Goal: Task Accomplishment & Management: Complete application form

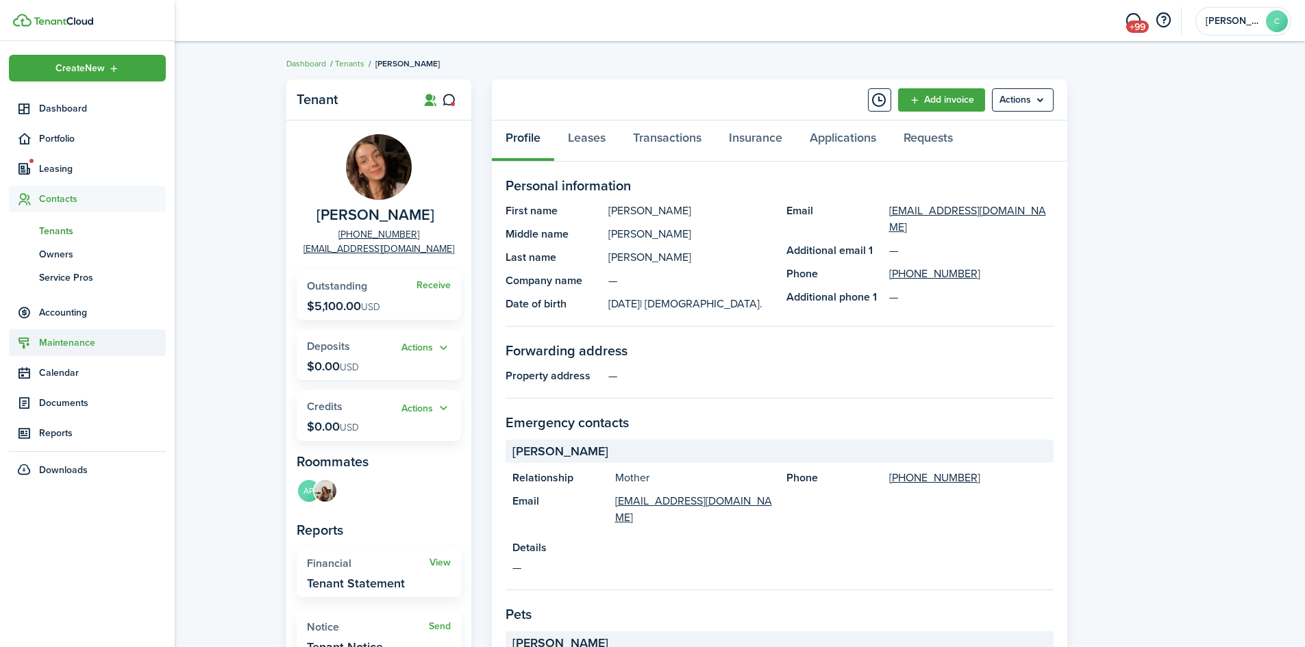
click at [65, 341] on span "Maintenance" at bounding box center [102, 343] width 127 height 14
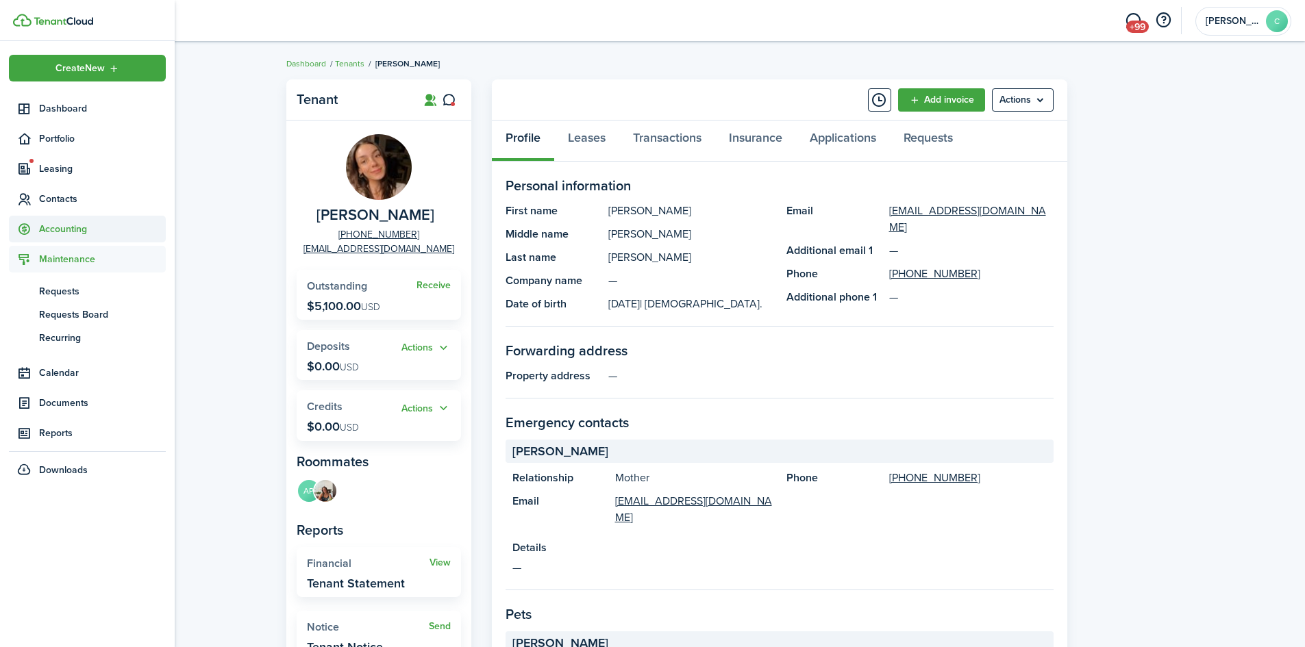
click at [62, 237] on span "Accounting" at bounding box center [87, 229] width 157 height 27
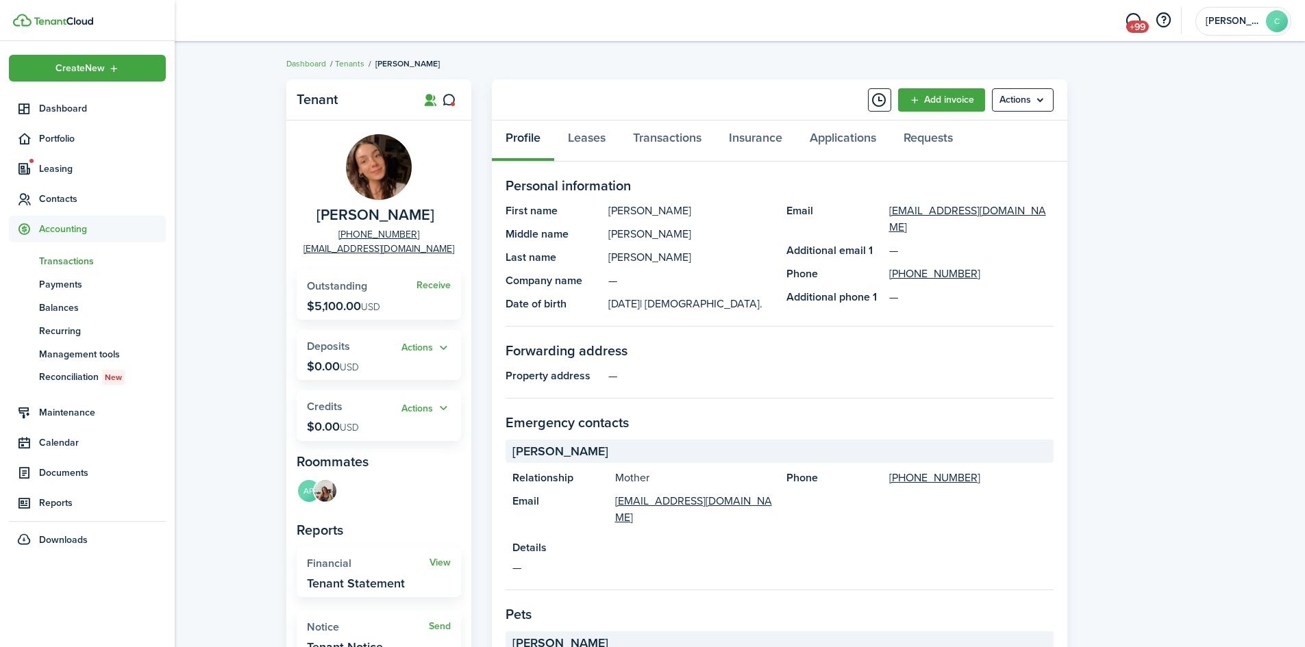
click at [74, 261] on span "Transactions" at bounding box center [102, 261] width 127 height 14
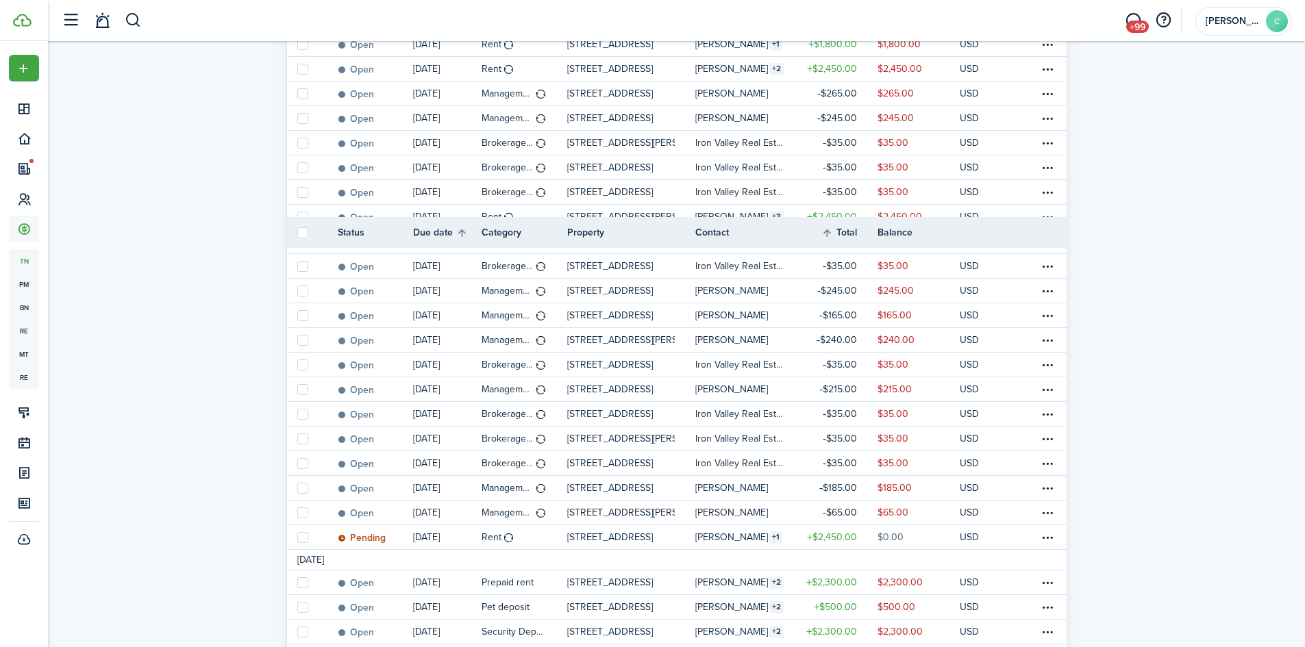
scroll to position [23, 0]
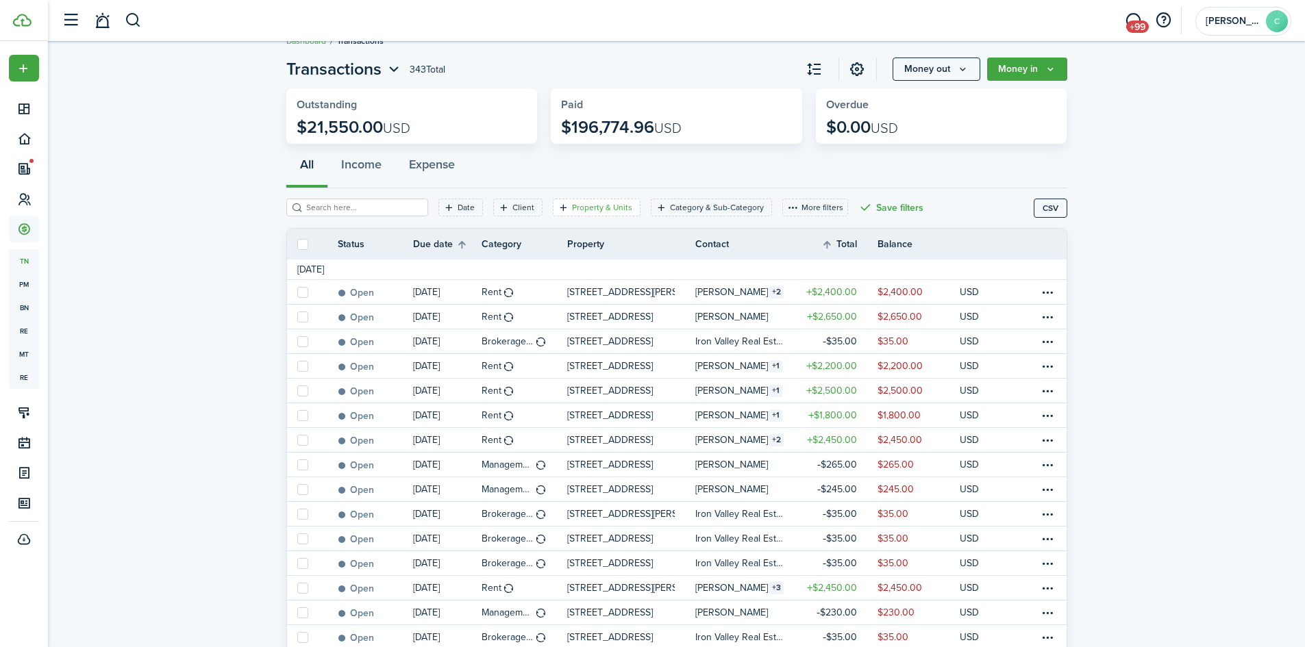
click at [599, 209] on filter-tag-label "Property & Units" at bounding box center [602, 207] width 60 height 12
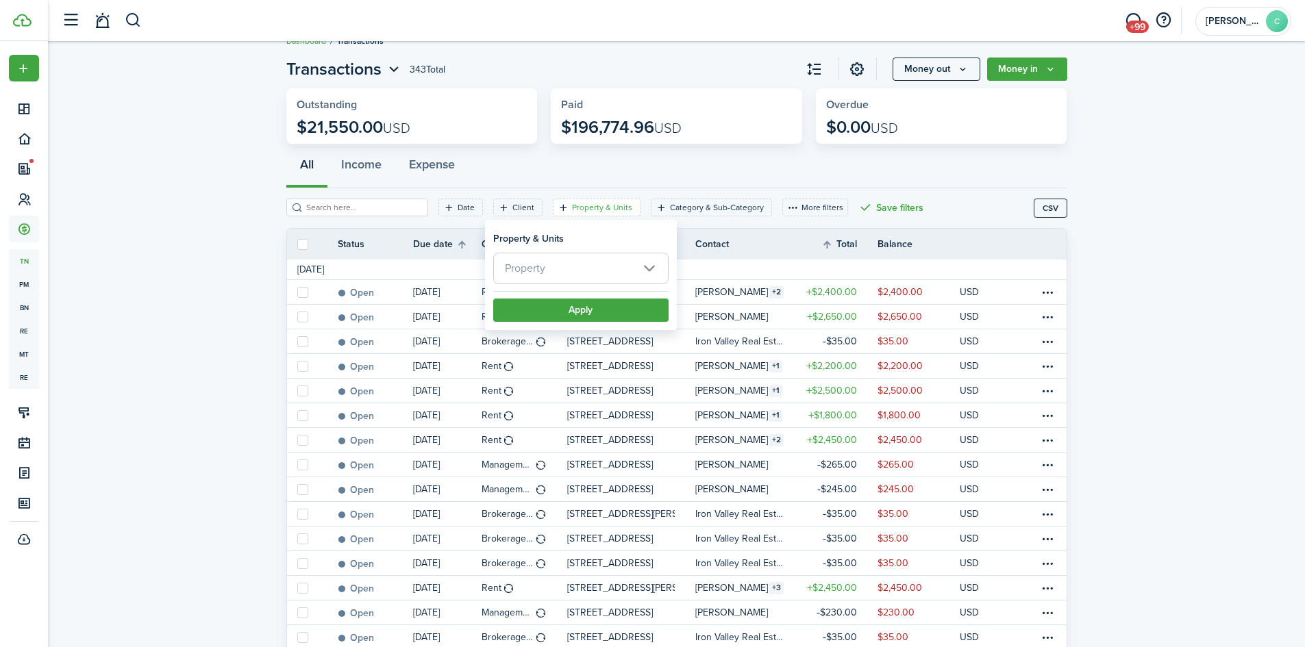
click at [564, 269] on span "Property" at bounding box center [581, 268] width 174 height 30
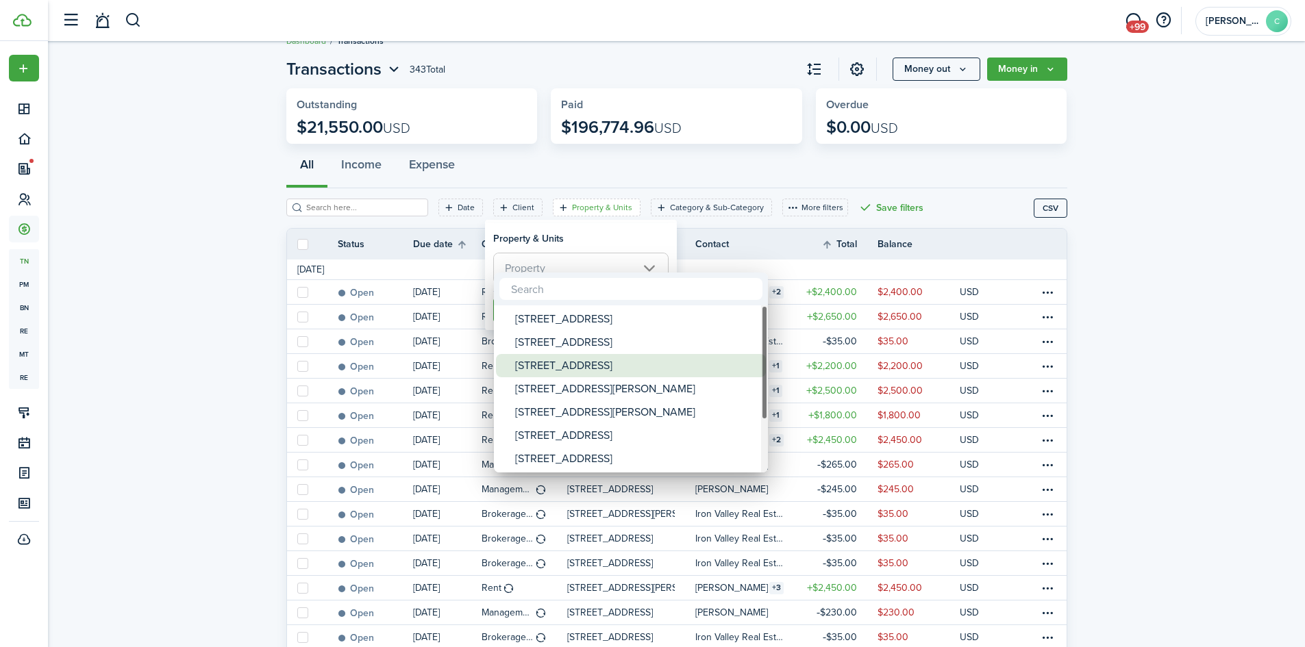
click at [571, 364] on div "[STREET_ADDRESS]" at bounding box center [636, 365] width 242 height 23
type input "[STREET_ADDRESS]"
drag, startPoint x: 602, startPoint y: 236, endPoint x: 598, endPoint y: 260, distance: 25.0
click at [603, 236] on div at bounding box center [652, 323] width 1524 height 866
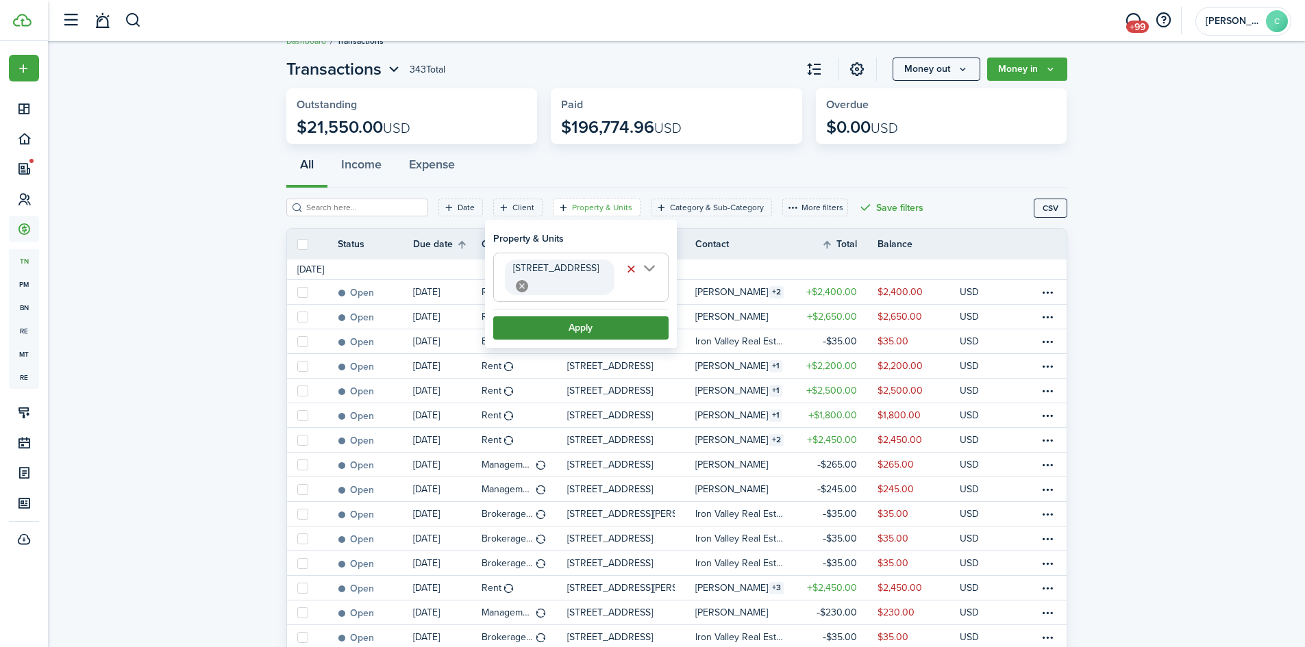
click at [582, 316] on button "Apply" at bounding box center [580, 327] width 175 height 23
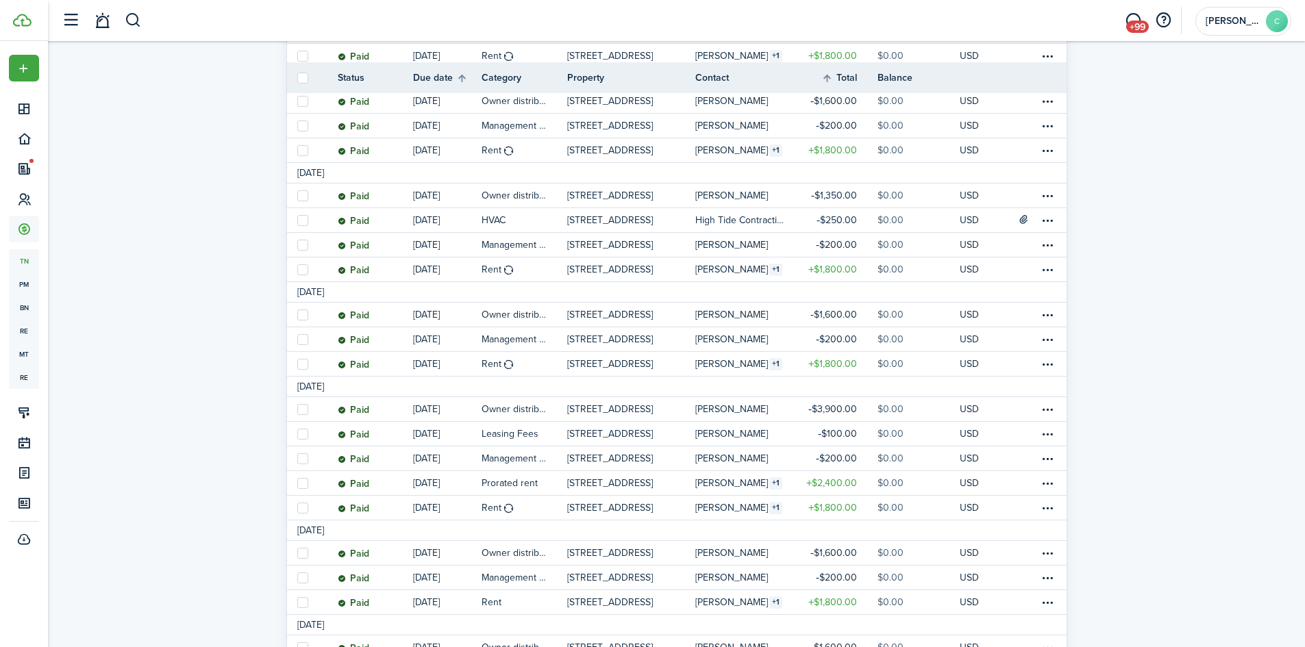
scroll to position [794, 0]
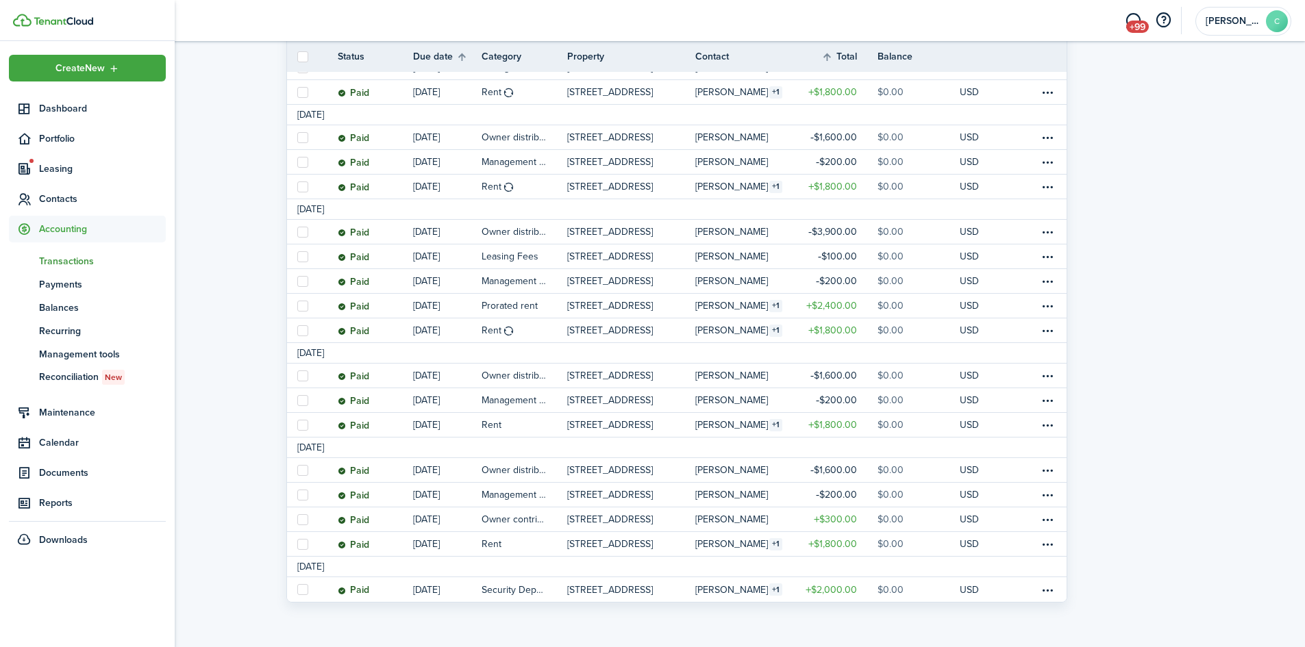
click at [86, 235] on span "Accounting" at bounding box center [102, 229] width 127 height 14
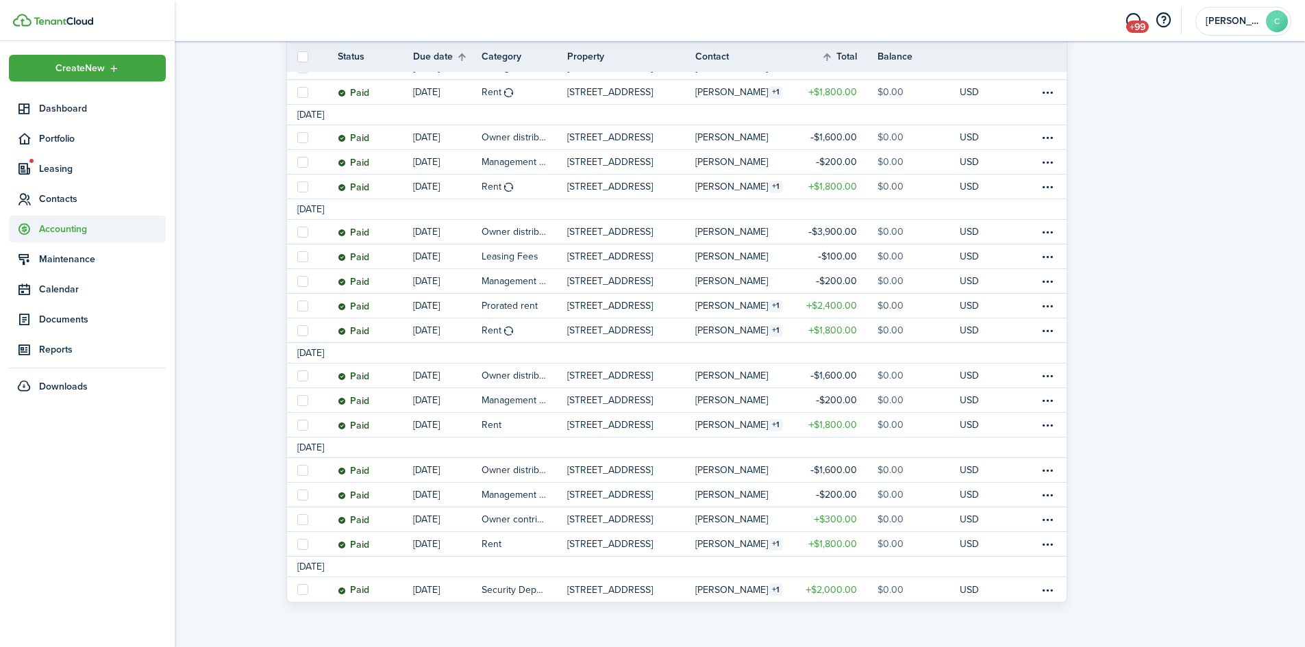
click at [41, 238] on span "Accounting" at bounding box center [87, 229] width 157 height 27
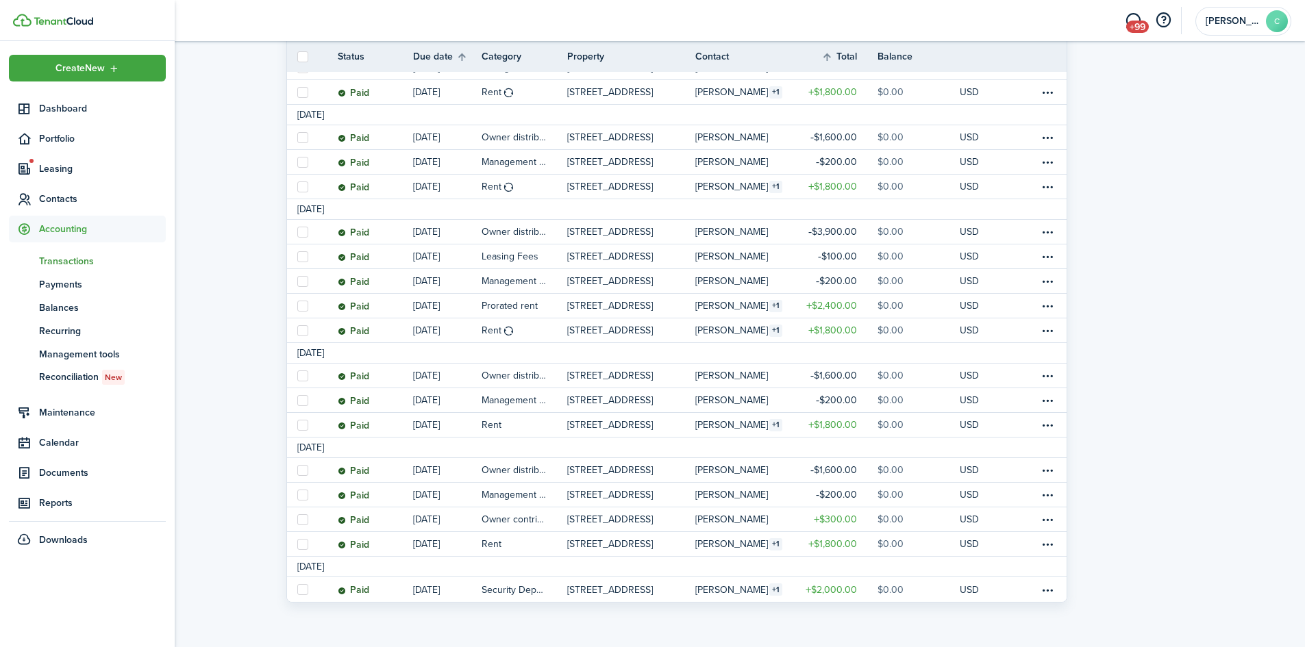
click at [62, 258] on span "Transactions" at bounding box center [102, 261] width 127 height 14
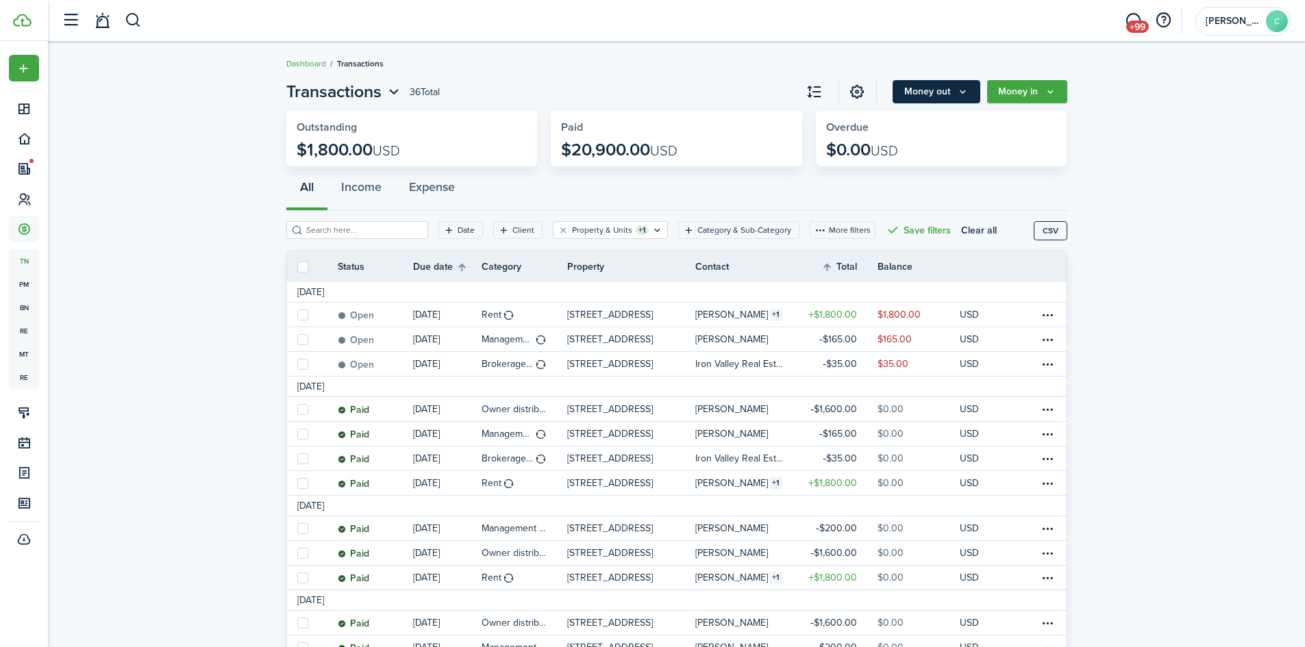
click at [962, 95] on icon "Money out" at bounding box center [963, 91] width 12 height 11
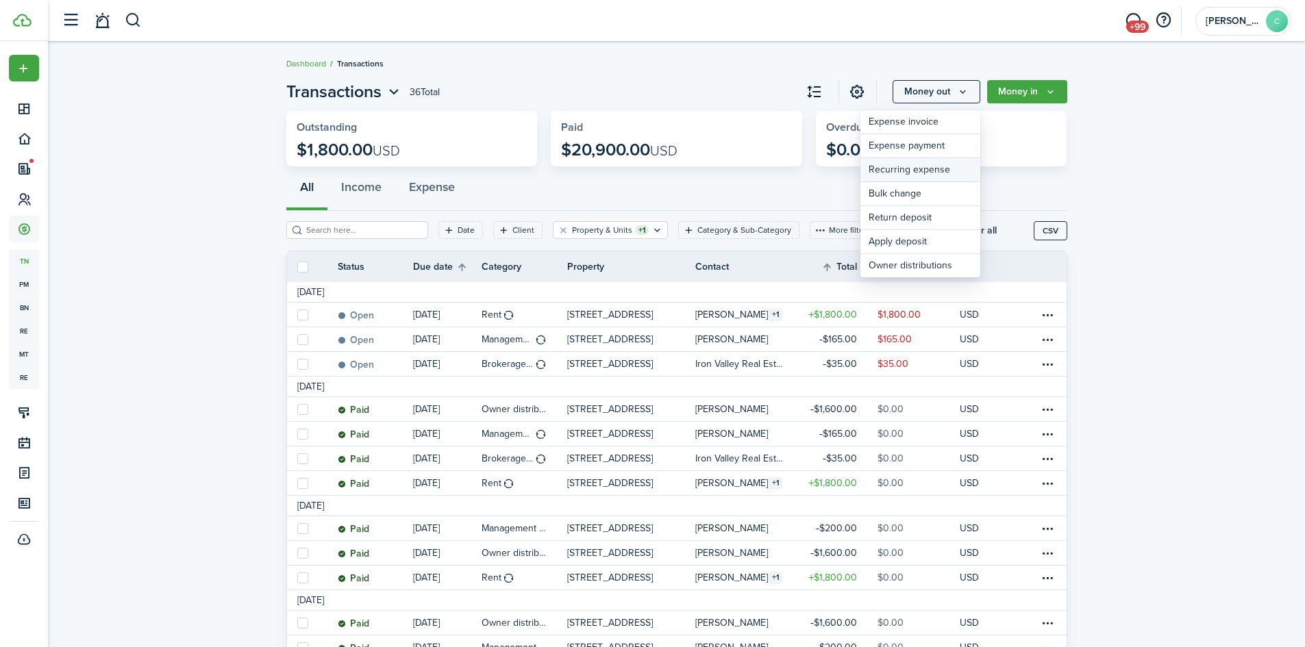
click at [922, 171] on link "Recurring expense" at bounding box center [920, 170] width 120 height 24
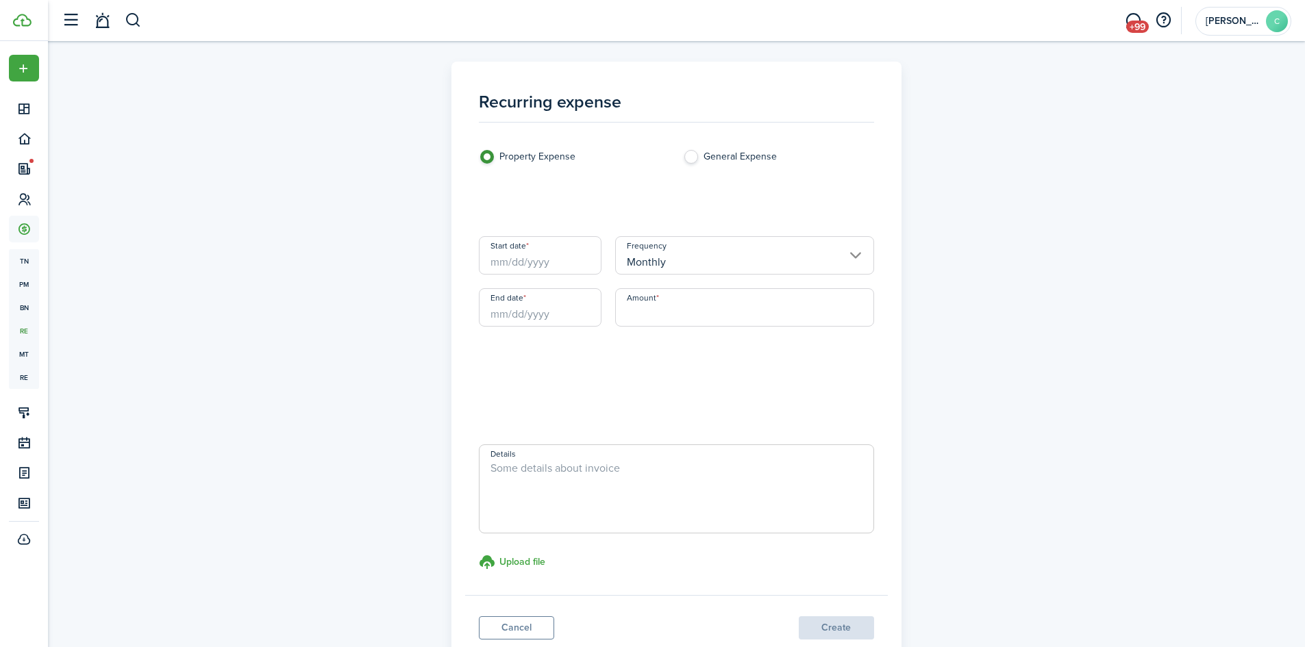
click at [528, 268] on input "Start date" at bounding box center [540, 255] width 123 height 38
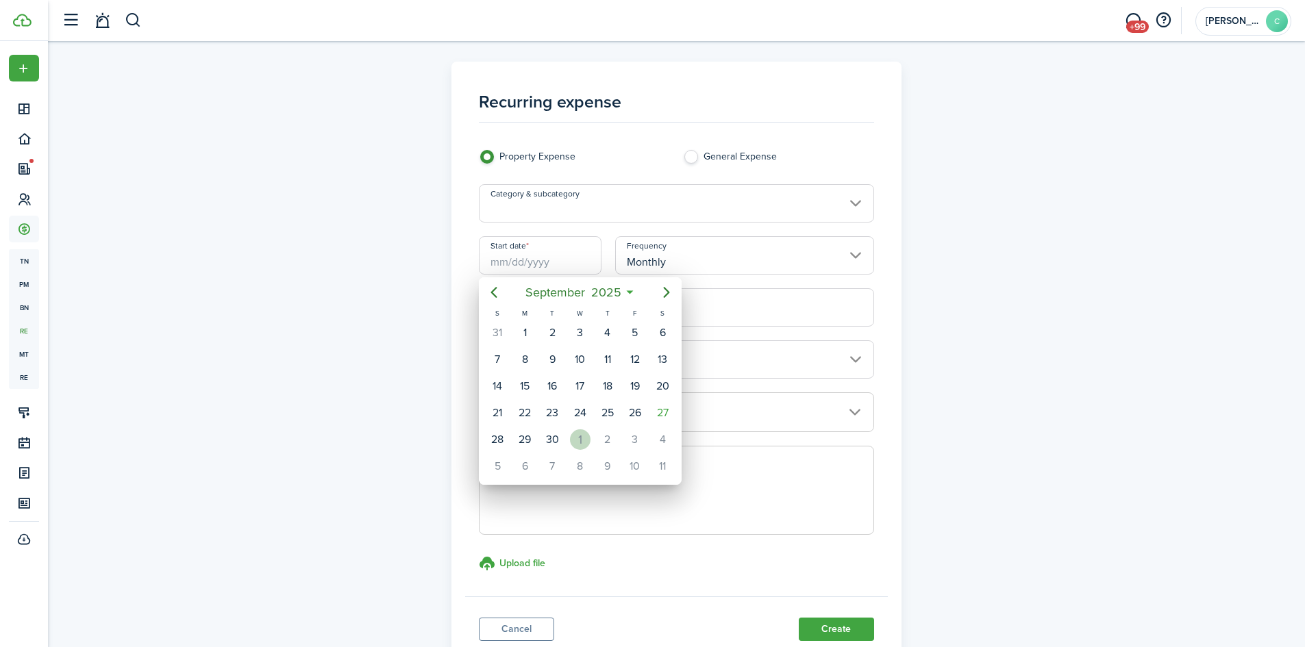
click at [579, 435] on div "1" at bounding box center [580, 439] width 21 height 21
type input "[DATE]"
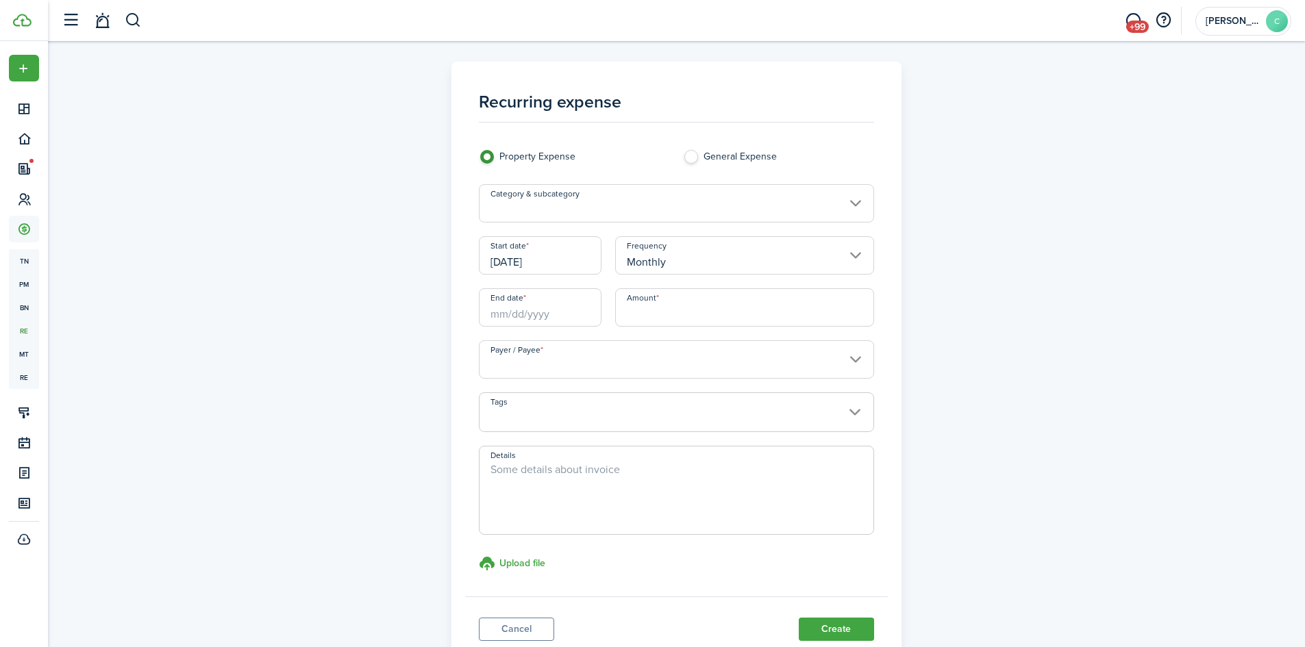
click at [653, 209] on input "Category & subcategory" at bounding box center [676, 203] width 395 height 38
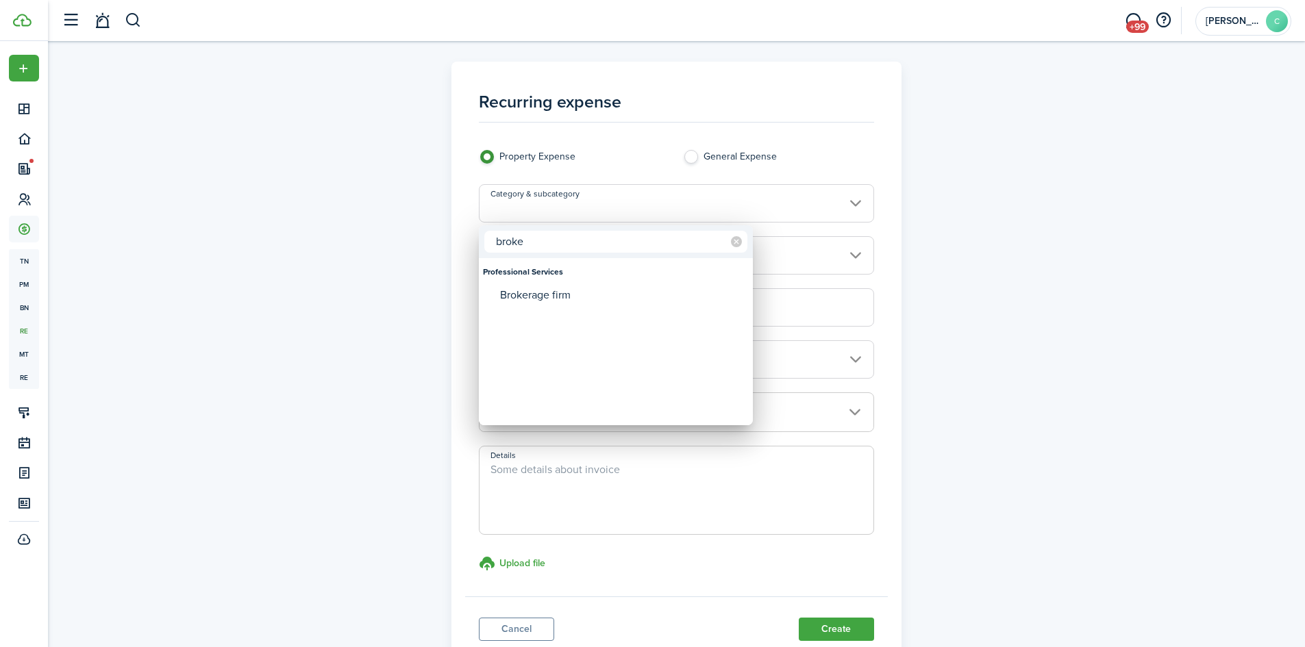
type input "broke"
click at [601, 307] on mbsc-wheel-item "Category & subcategory" at bounding box center [616, 318] width 270 height 23
click at [601, 300] on div "Brokerage firm" at bounding box center [621, 295] width 242 height 23
type input "Professional Services / Brokerage firm"
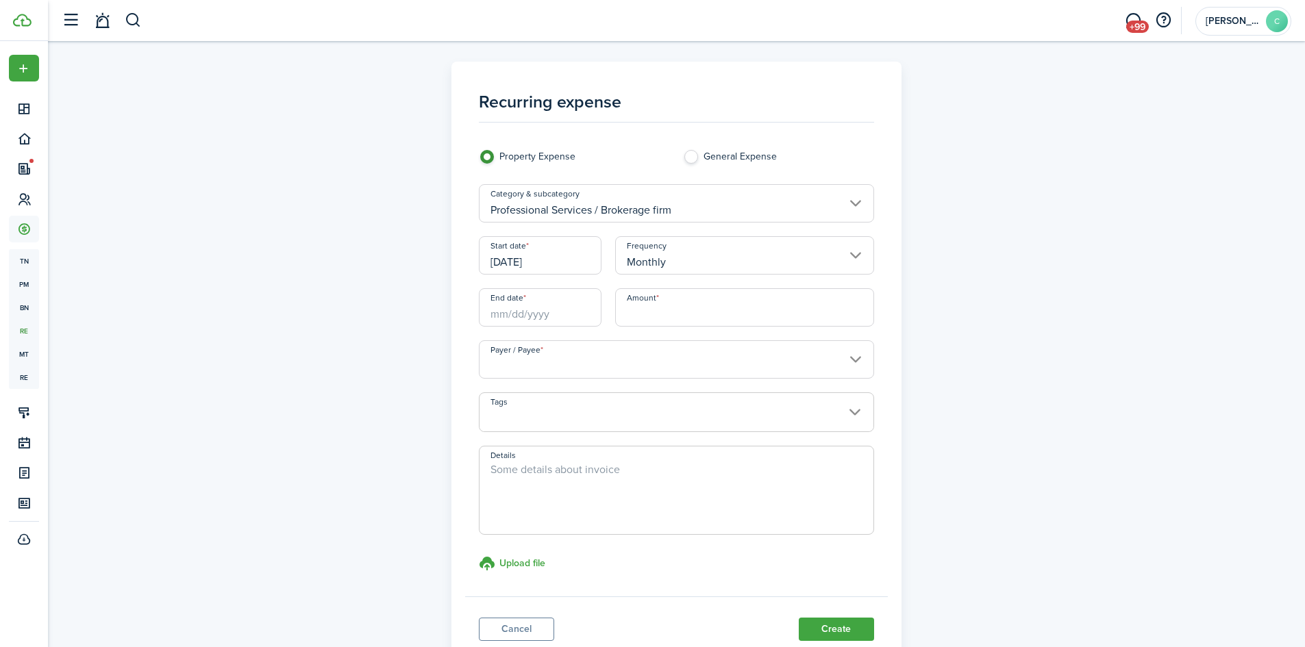
click at [656, 296] on input "Amount" at bounding box center [744, 307] width 259 height 38
click at [541, 375] on input "Payer / Payee" at bounding box center [676, 359] width 395 height 38
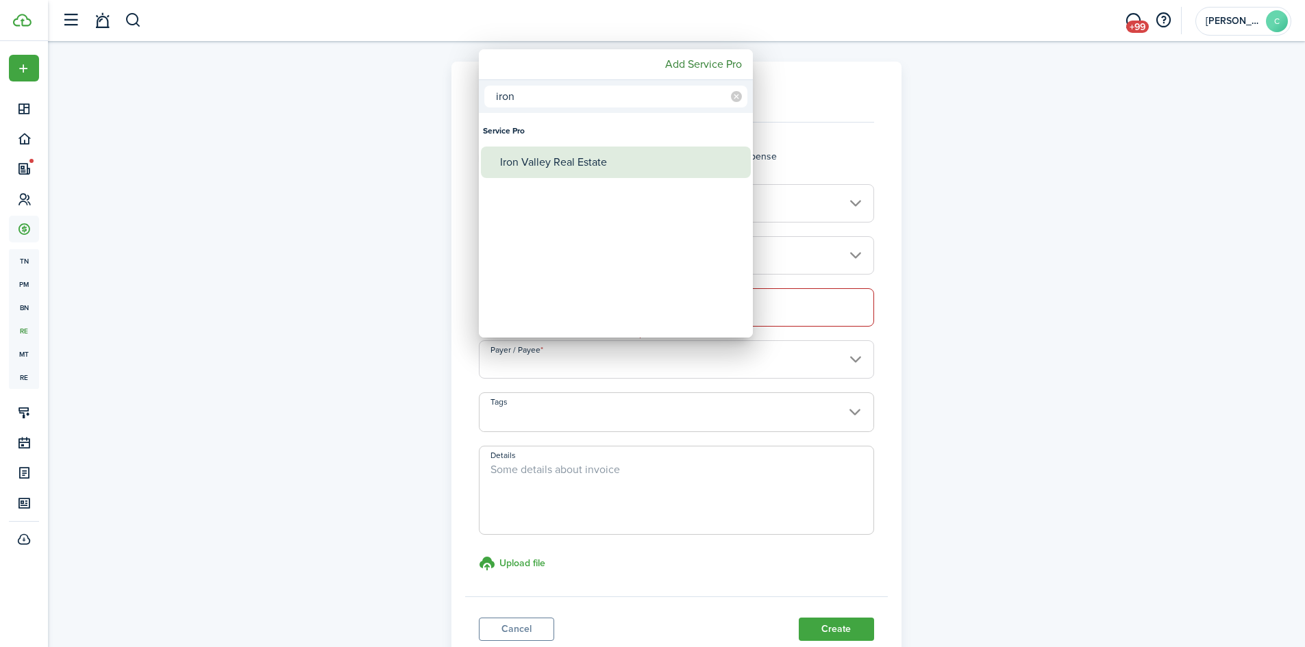
type input "iron"
click at [586, 163] on div "Iron Valley Real Estate" at bounding box center [621, 163] width 242 height 32
type input "Iron Valley Real Estate"
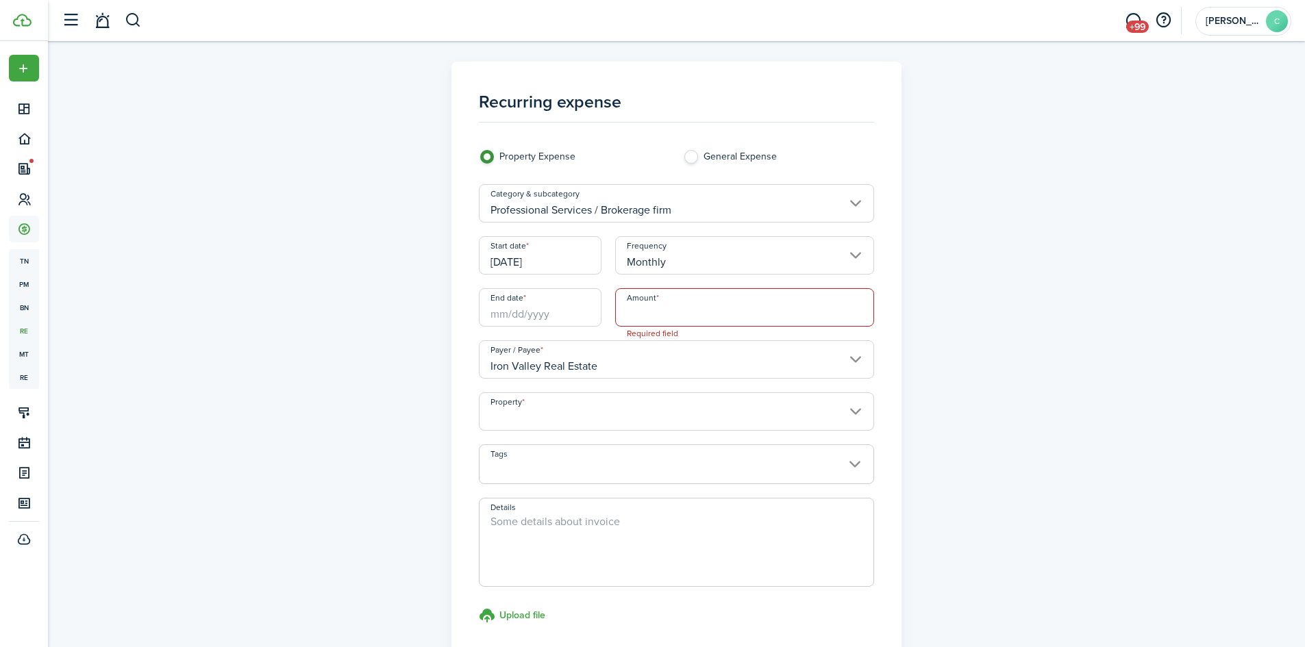
click at [650, 309] on input "Amount" at bounding box center [744, 307] width 259 height 38
click at [543, 312] on input "End date" at bounding box center [540, 307] width 123 height 38
type input "$35.00"
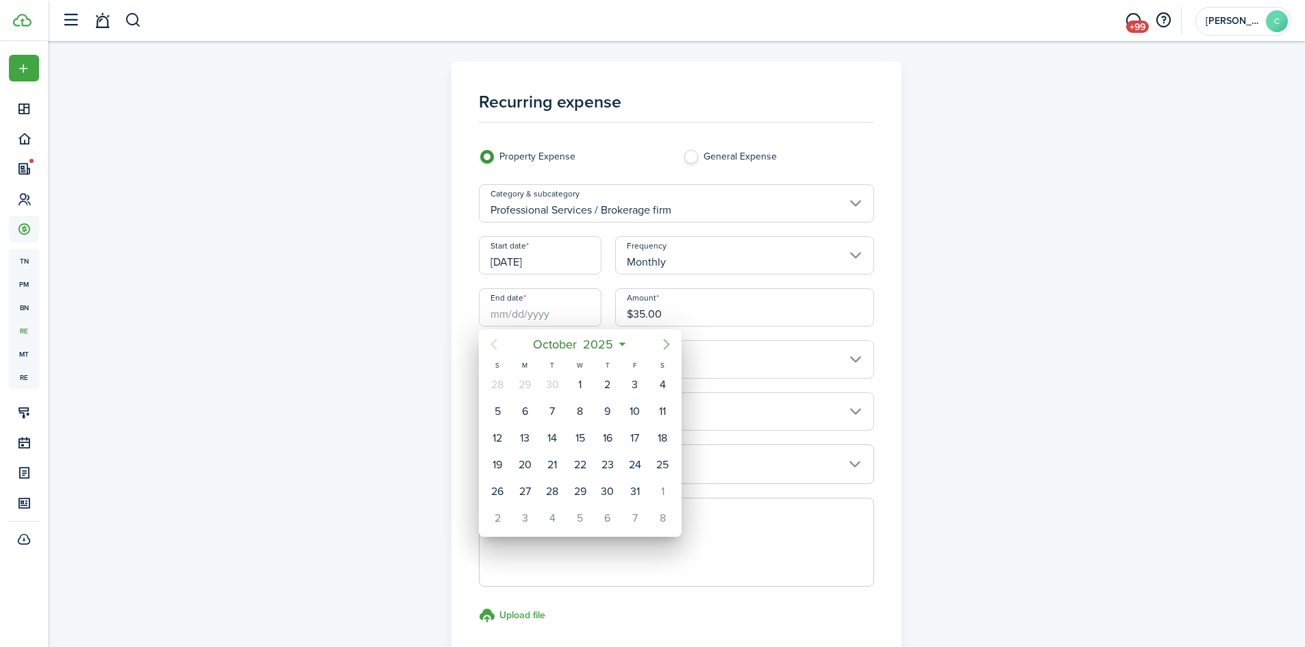
click at [663, 347] on icon "Next page" at bounding box center [666, 344] width 16 height 16
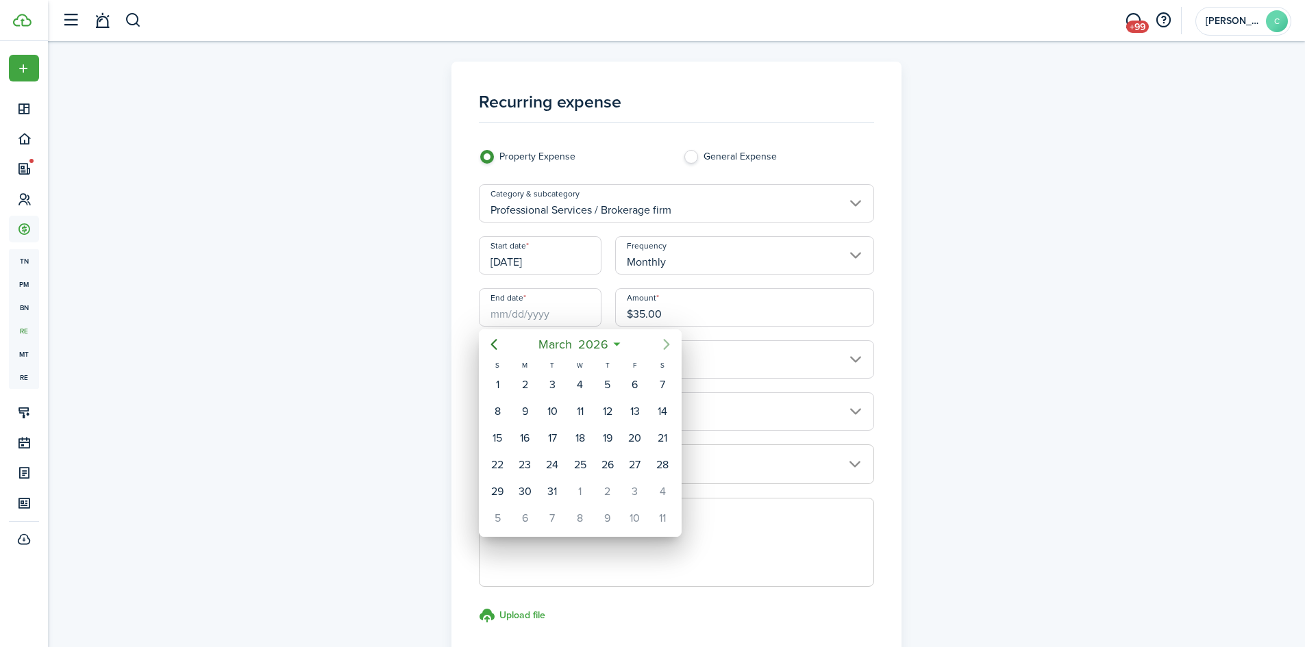
click at [663, 347] on icon "Next page" at bounding box center [666, 344] width 16 height 16
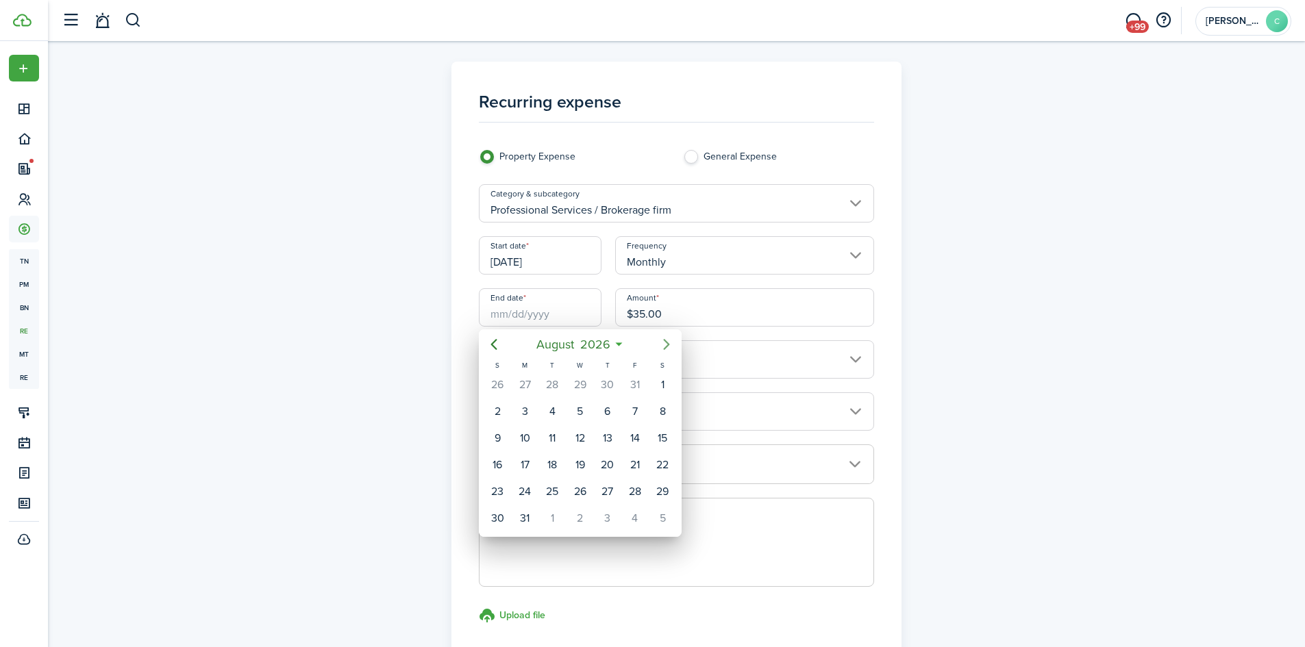
click at [663, 347] on icon "Next page" at bounding box center [666, 344] width 16 height 16
click at [582, 492] on div "30" at bounding box center [580, 492] width 21 height 21
type input "[DATE]"
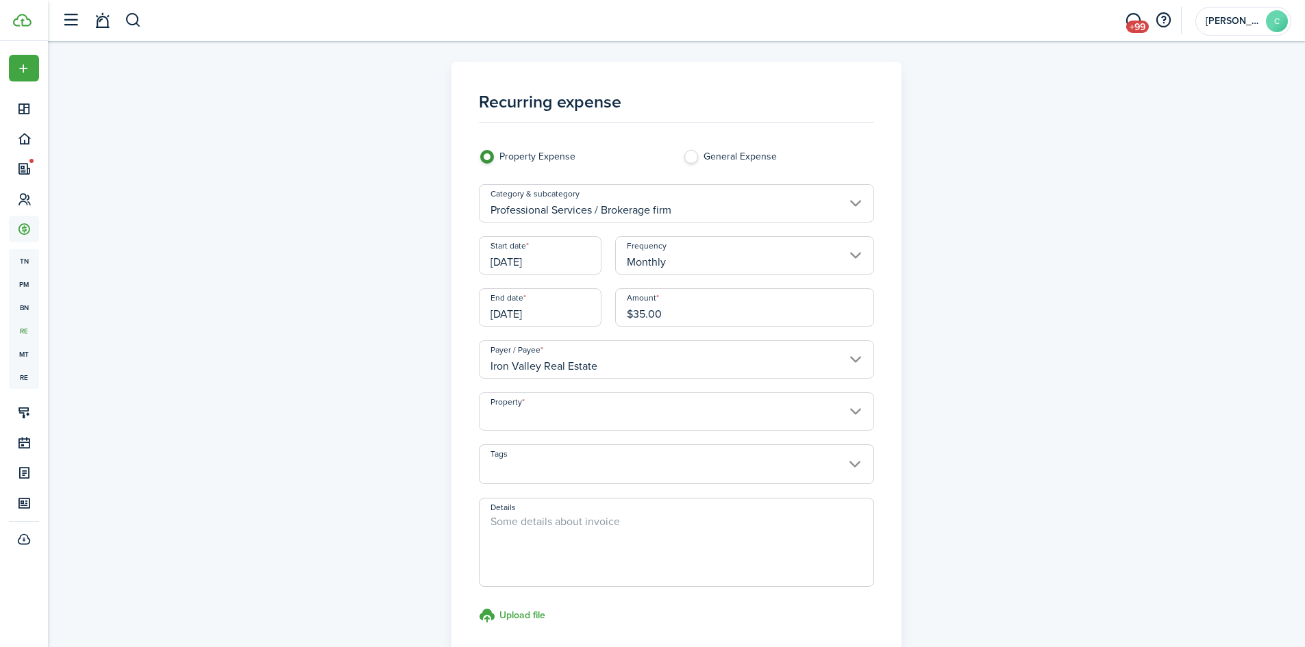
click at [556, 421] on input "Property" at bounding box center [676, 411] width 395 height 38
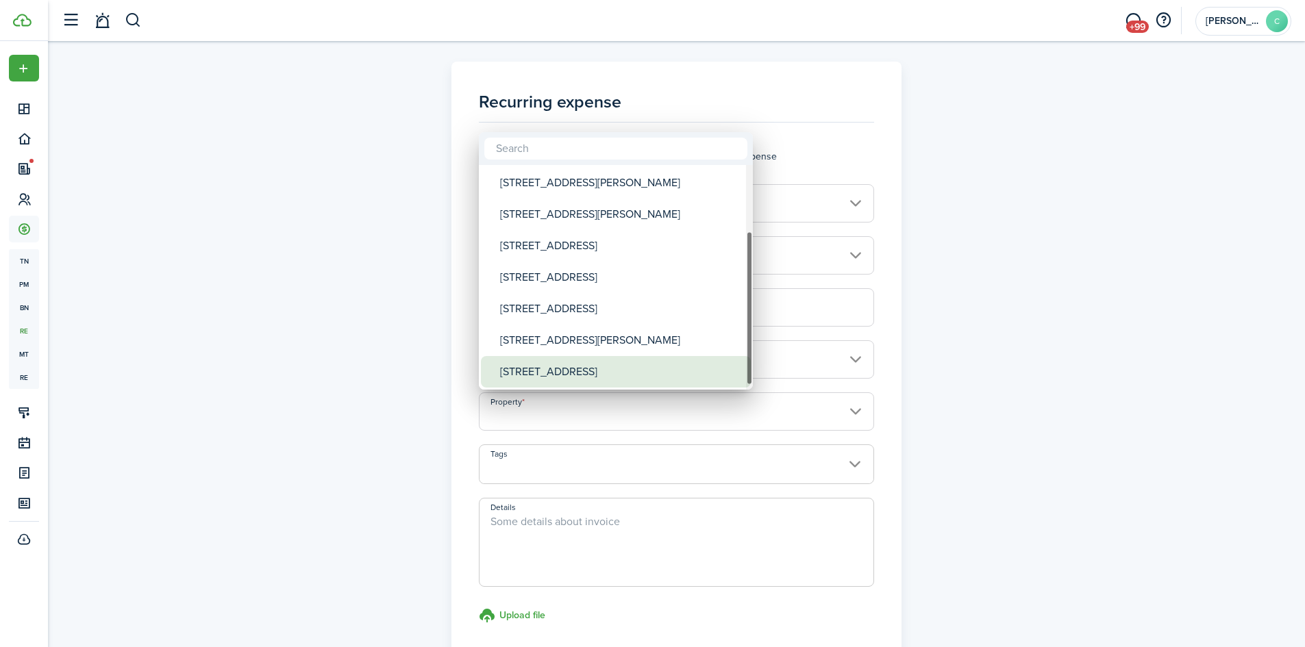
click at [549, 369] on div "[STREET_ADDRESS]" at bounding box center [621, 372] width 242 height 32
type input "[STREET_ADDRESS]"
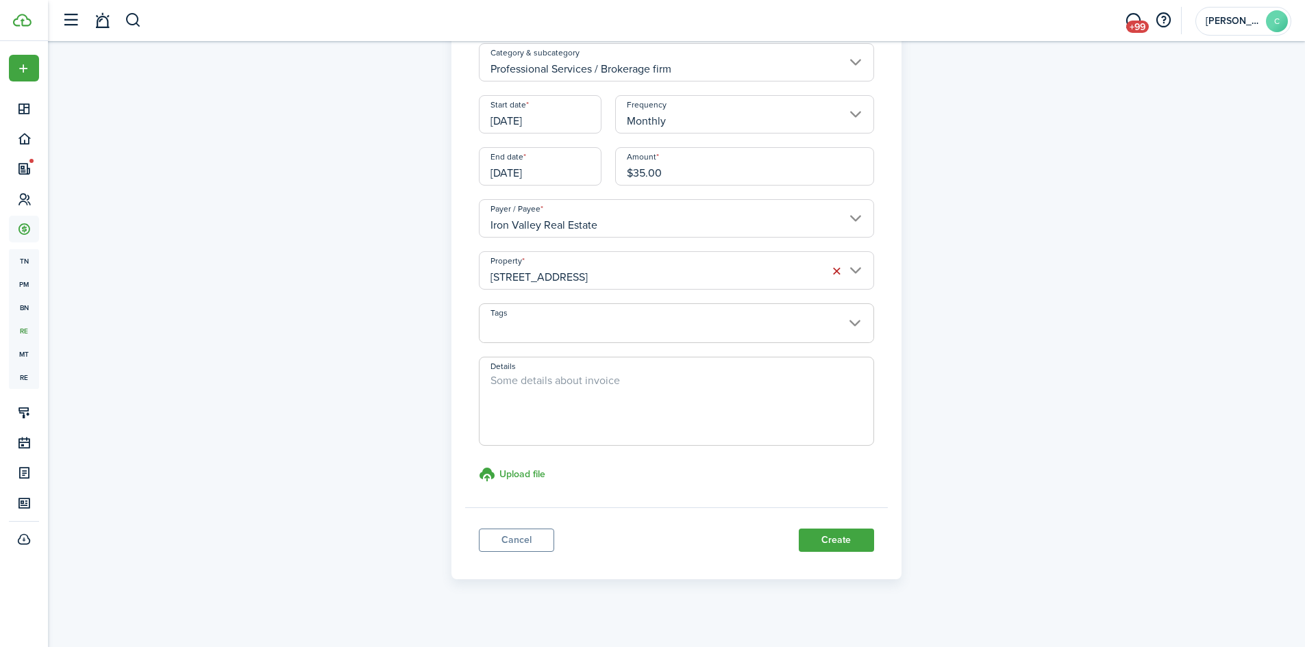
scroll to position [152, 0]
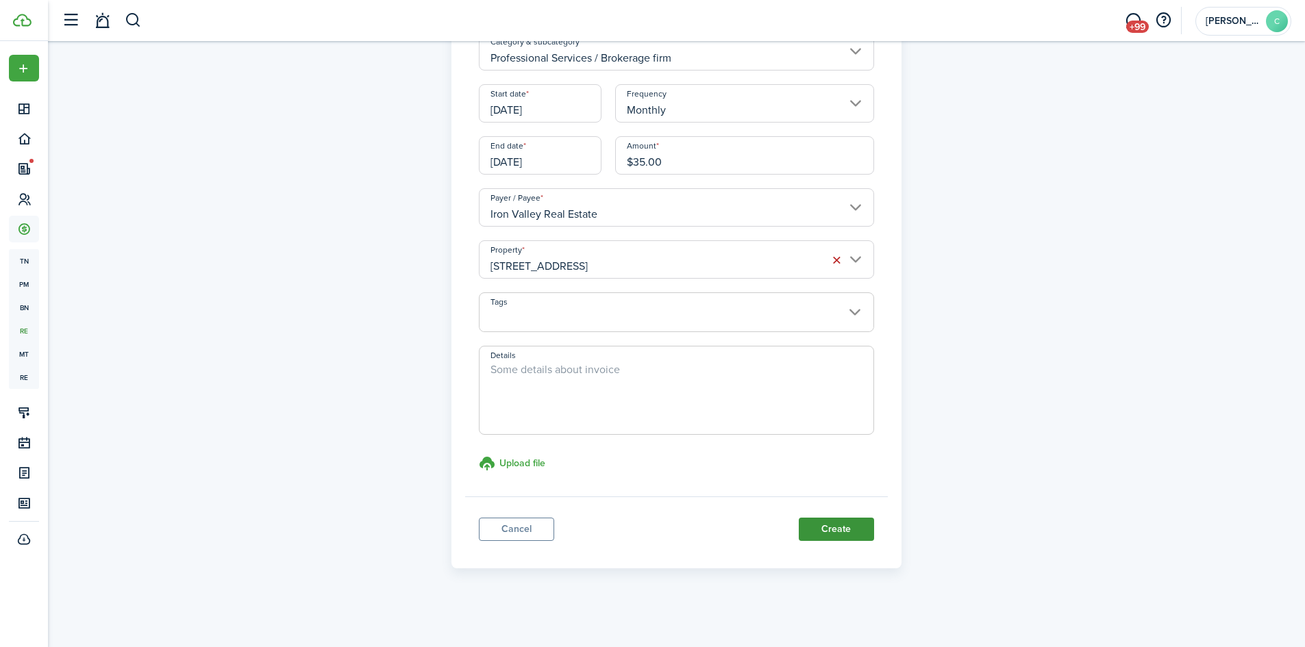
click at [842, 525] on button "Create" at bounding box center [836, 529] width 75 height 23
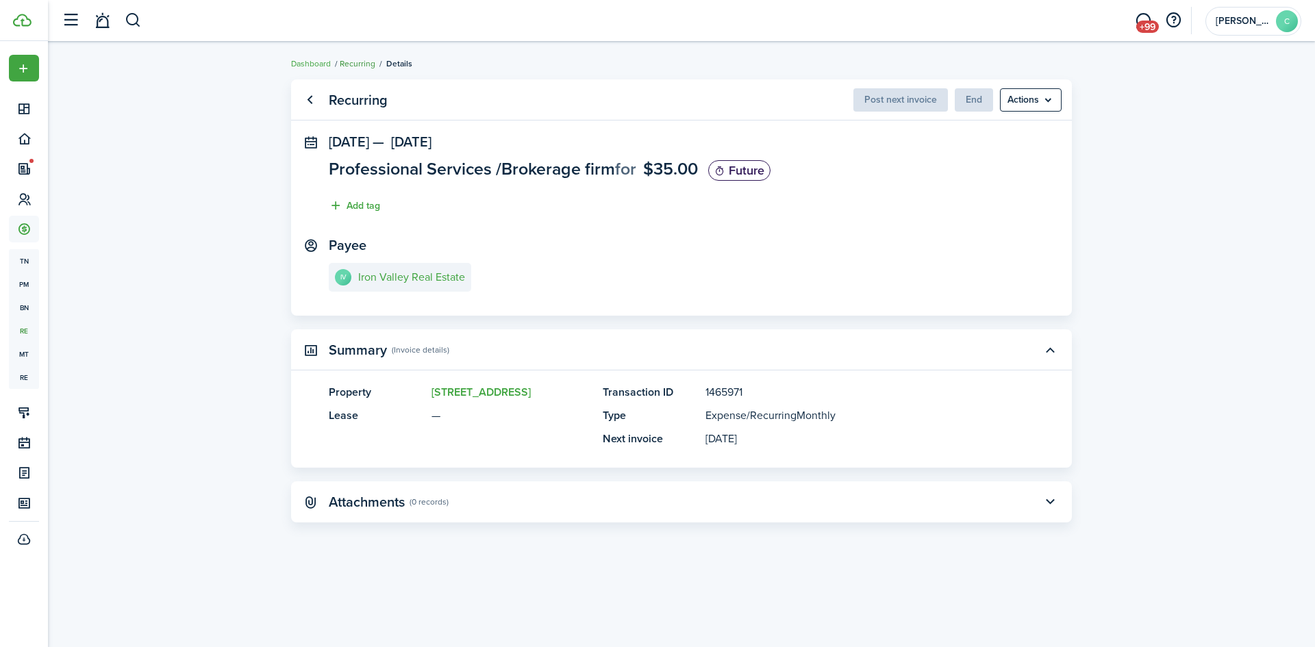
click at [365, 60] on link "Recurring" at bounding box center [358, 64] width 36 height 12
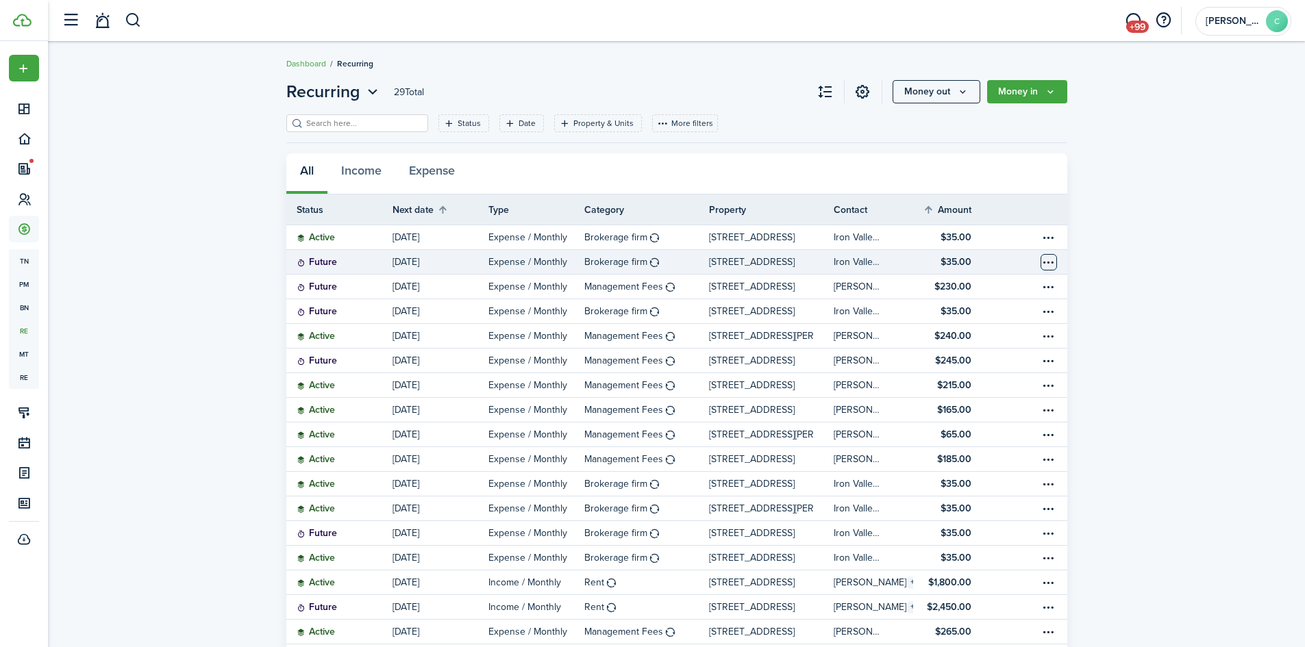
click at [1049, 259] on table-menu-btn-icon "Open menu" at bounding box center [1048, 262] width 16 height 16
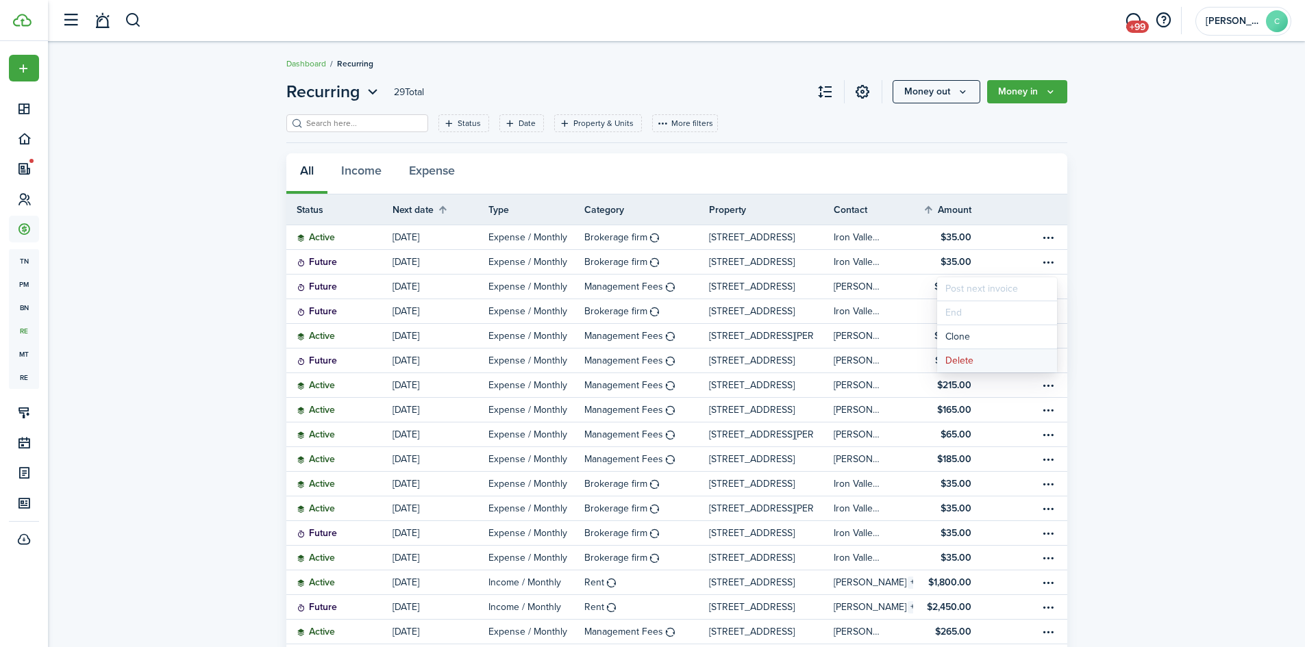
click at [954, 360] on button "Delete" at bounding box center [997, 360] width 120 height 23
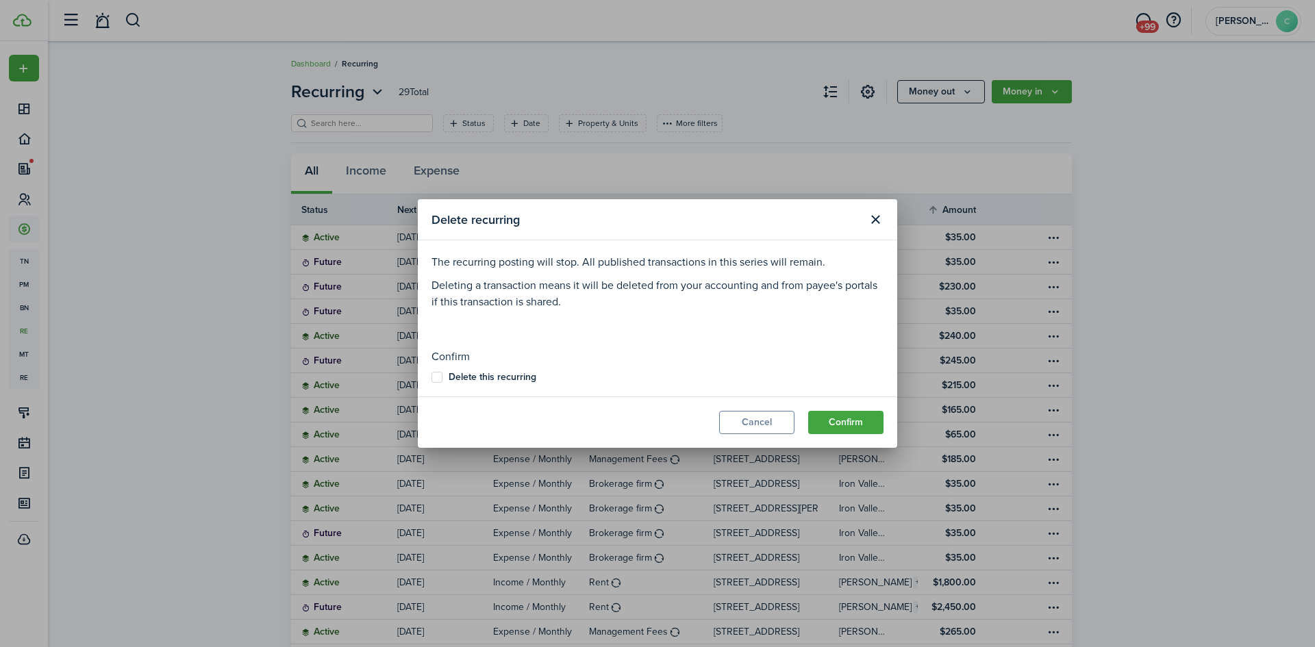
click at [489, 375] on b "Delete this recurring" at bounding box center [493, 377] width 88 height 14
click at [432, 377] on input "Delete this recurring" at bounding box center [431, 377] width 1 height 1
checkbox input "true"
click at [823, 414] on button "Confirm" at bounding box center [845, 422] width 75 height 23
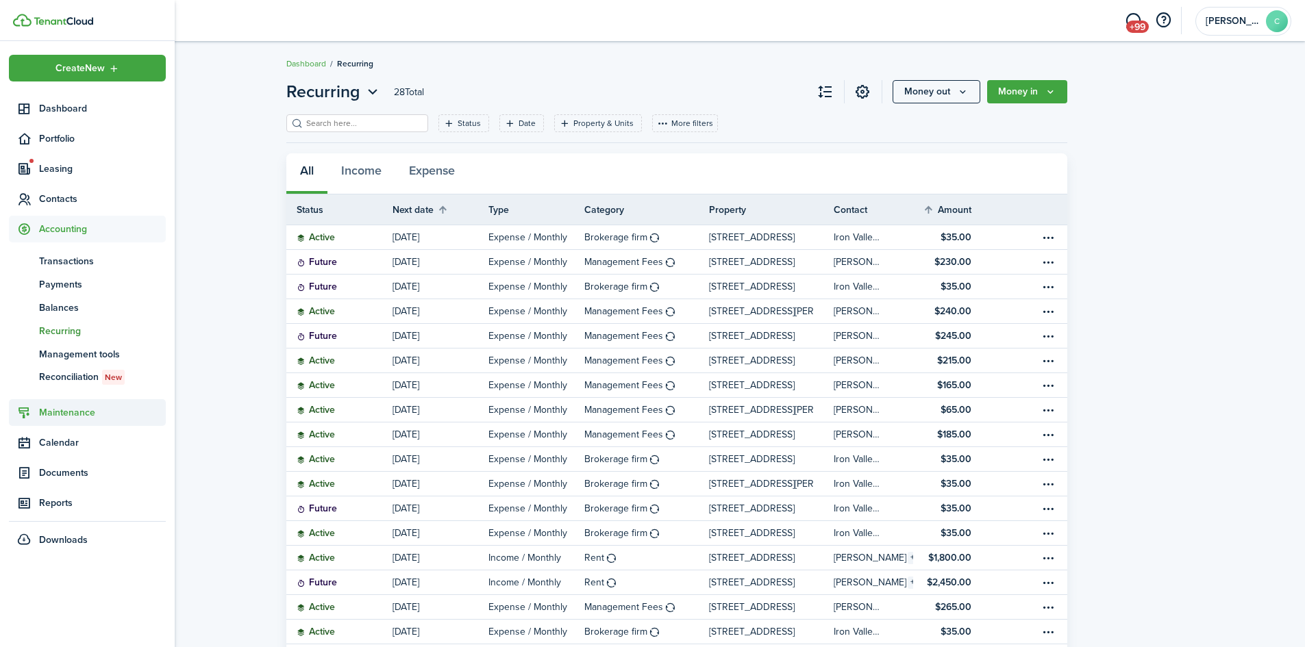
click at [65, 421] on span "Maintenance" at bounding box center [87, 412] width 157 height 27
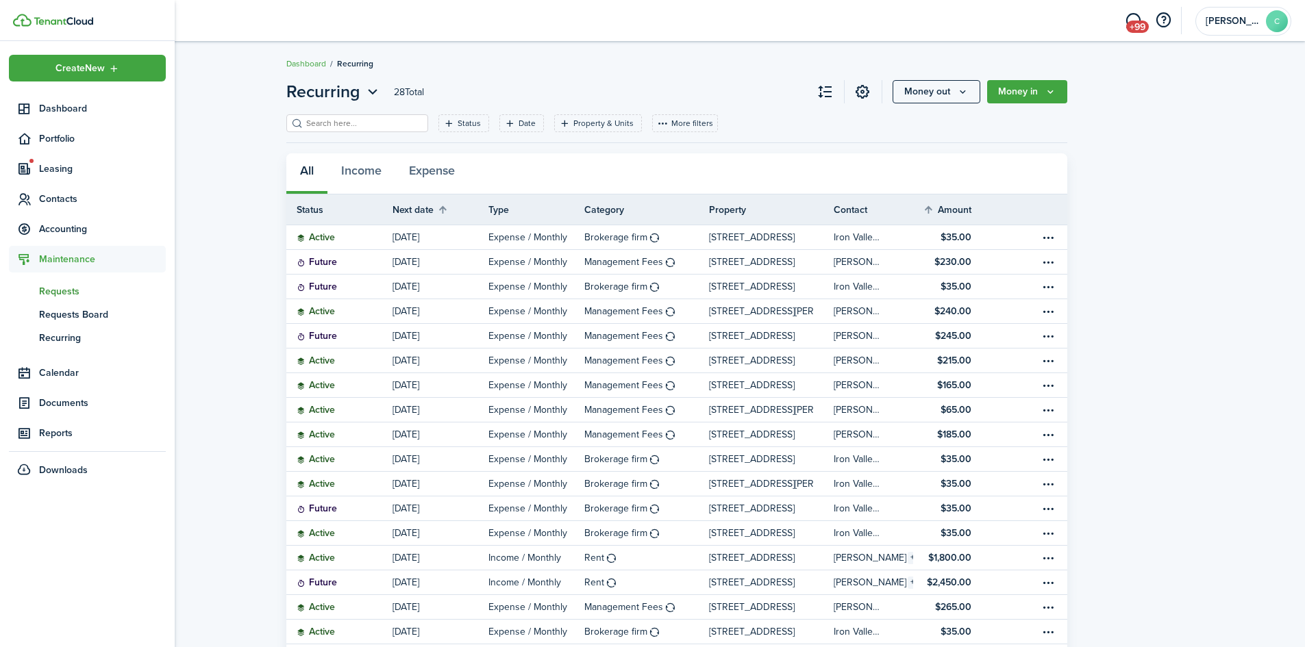
click at [66, 290] on span "Requests" at bounding box center [102, 291] width 127 height 14
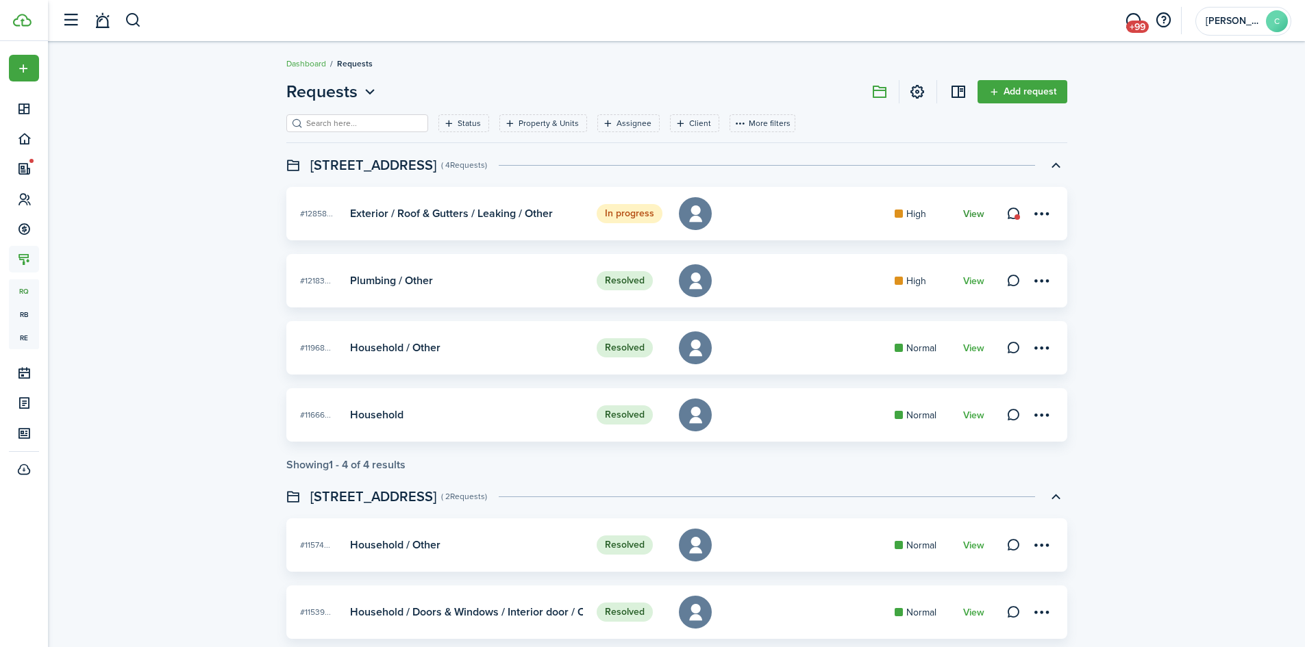
click at [966, 213] on link "View" at bounding box center [973, 214] width 21 height 11
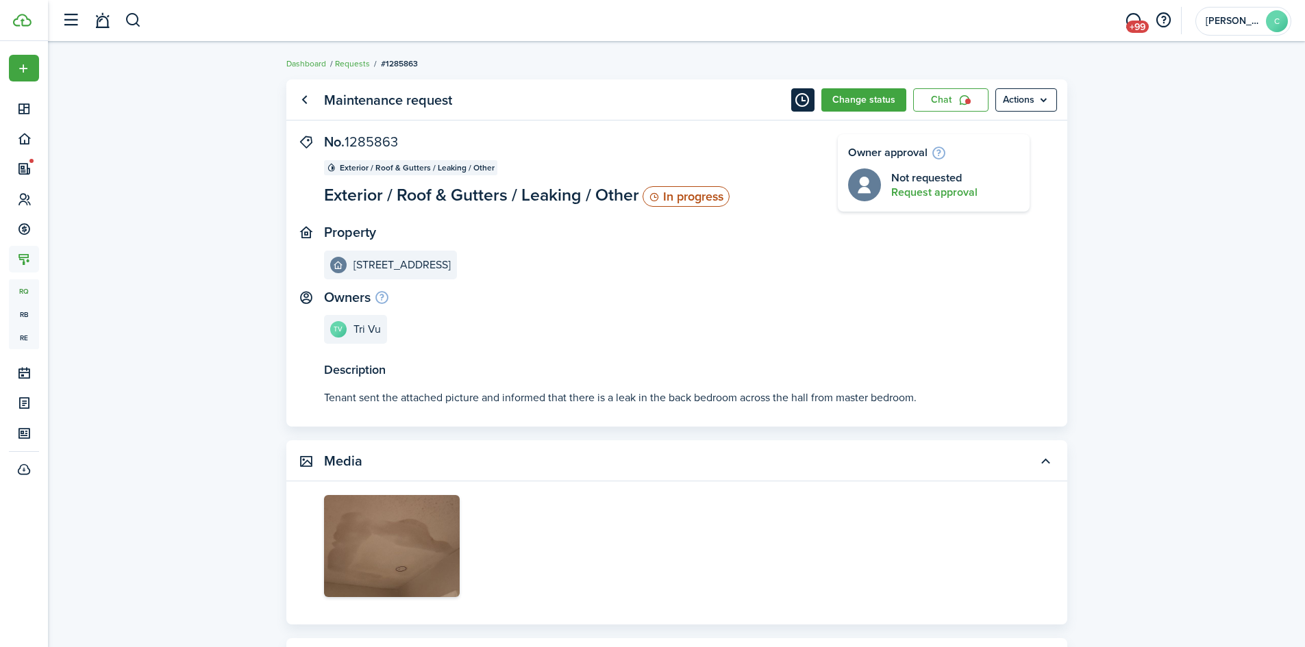
click at [806, 101] on button "Timeline" at bounding box center [802, 99] width 23 height 23
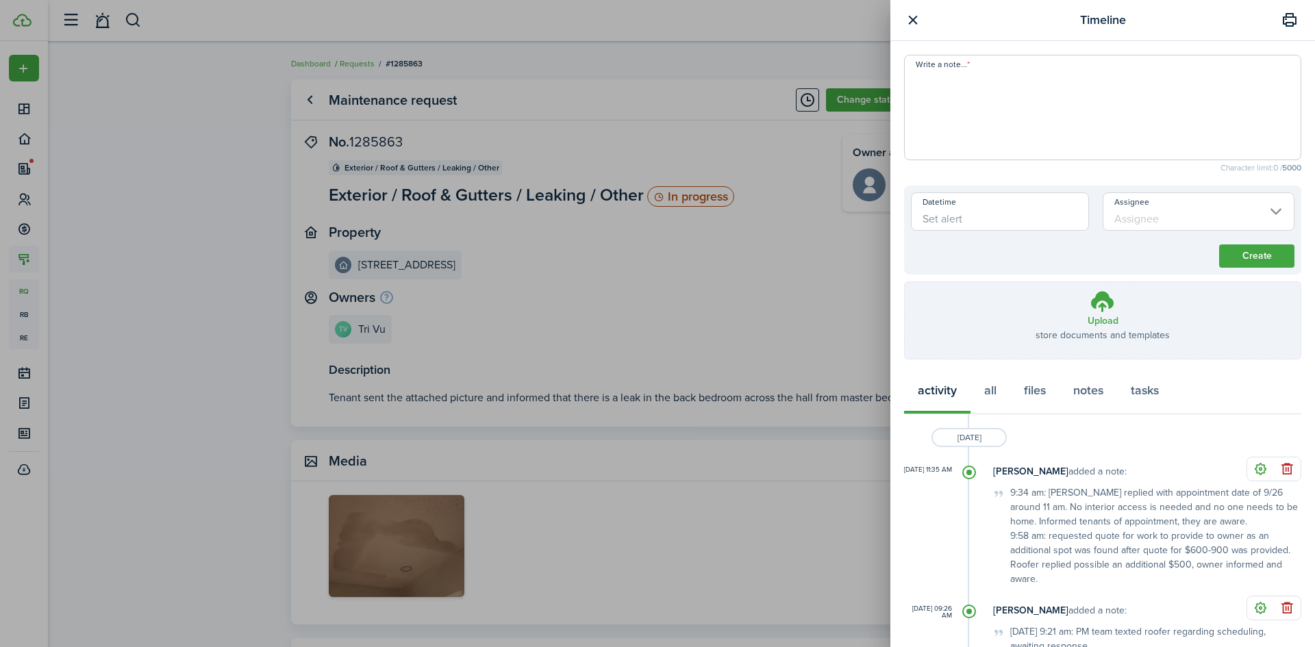
click at [976, 99] on textarea "Write a note..." at bounding box center [1103, 112] width 396 height 82
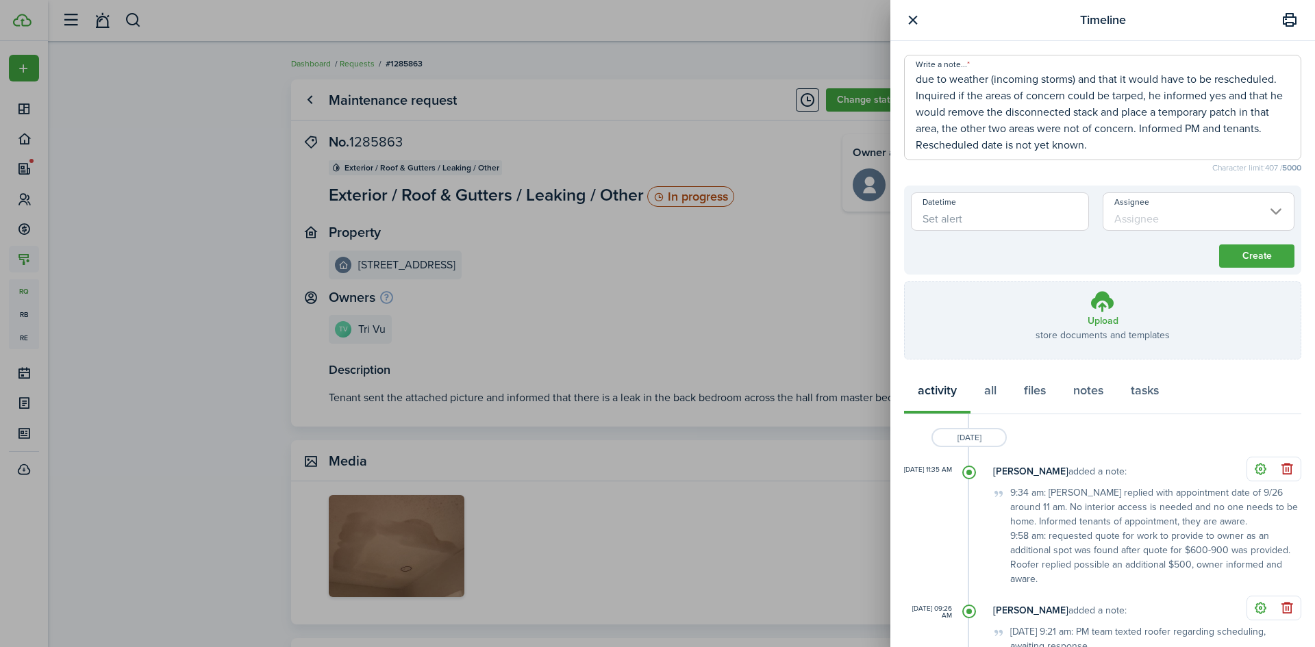
scroll to position [32, 0]
click at [1082, 129] on textarea "[DATE] 9:31 am: Roofer texted that they wouldn't be able to complete the job du…" at bounding box center [1103, 112] width 396 height 82
click at [1166, 123] on textarea "[DATE] 9:31 am: Roofer texted that they wouldn't be able to complete the job du…" at bounding box center [1103, 112] width 396 height 82
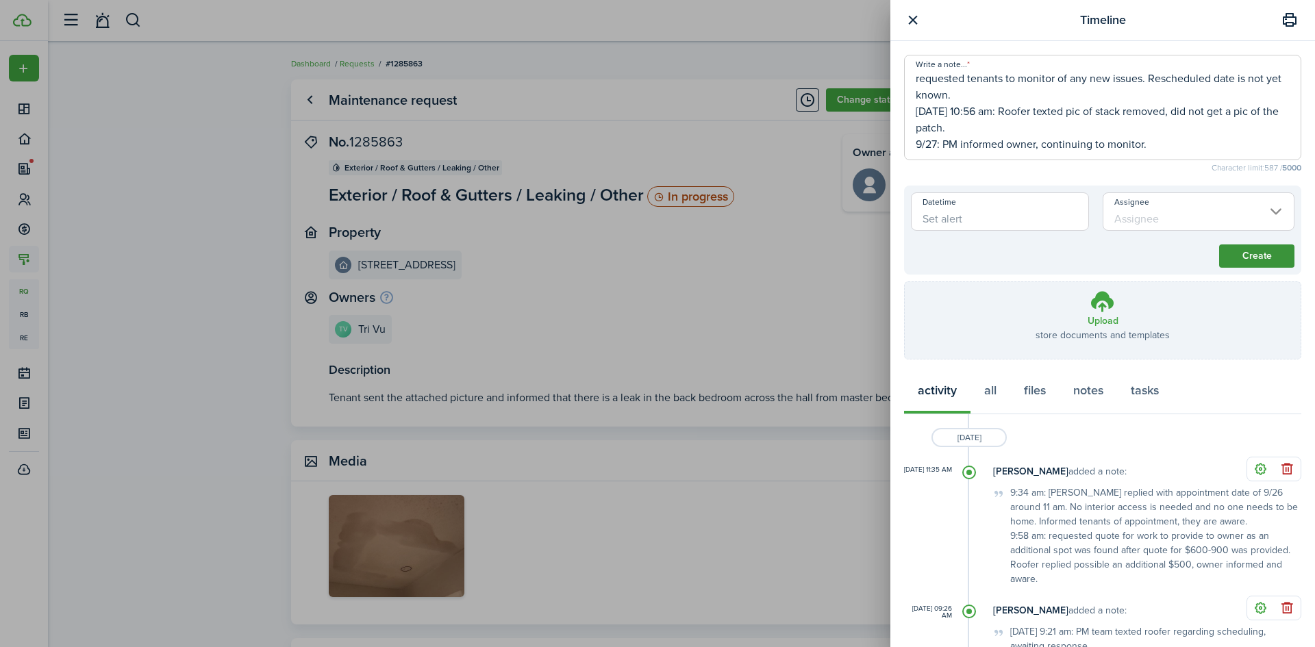
type textarea "[DATE] 9:31 am: Roofer texted that they wouldn't be able to complete the job du…"
click at [1227, 256] on button "Create" at bounding box center [1256, 256] width 75 height 23
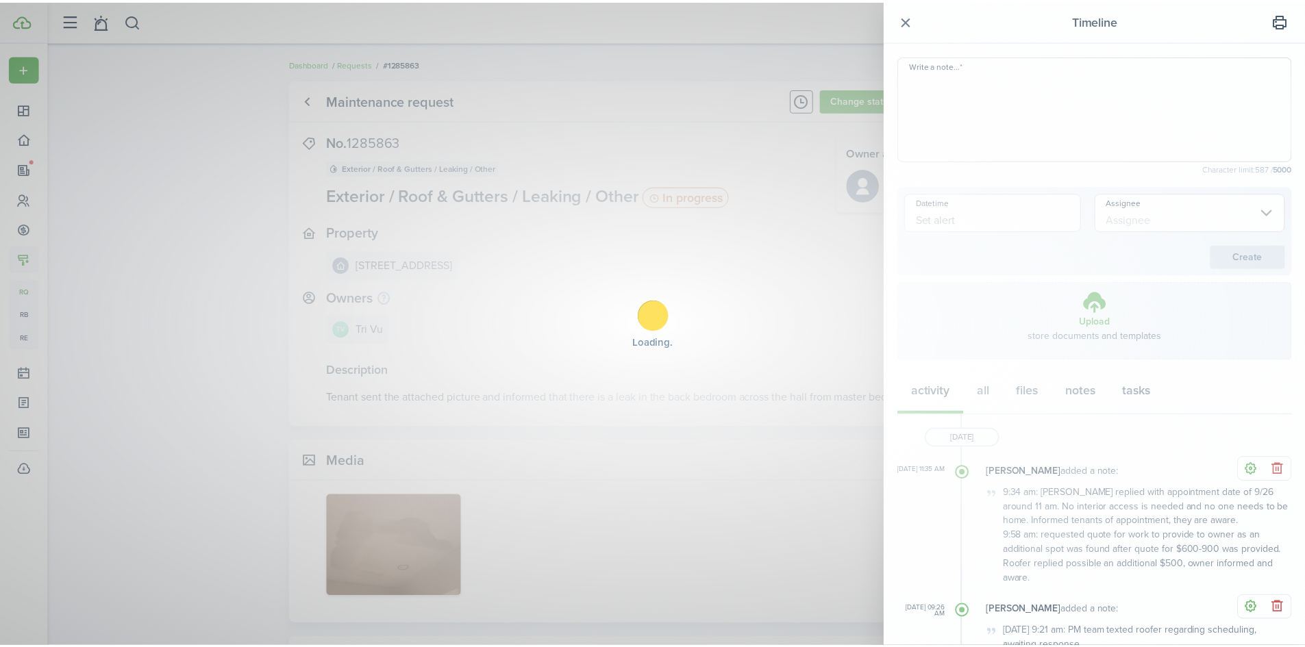
scroll to position [0, 0]
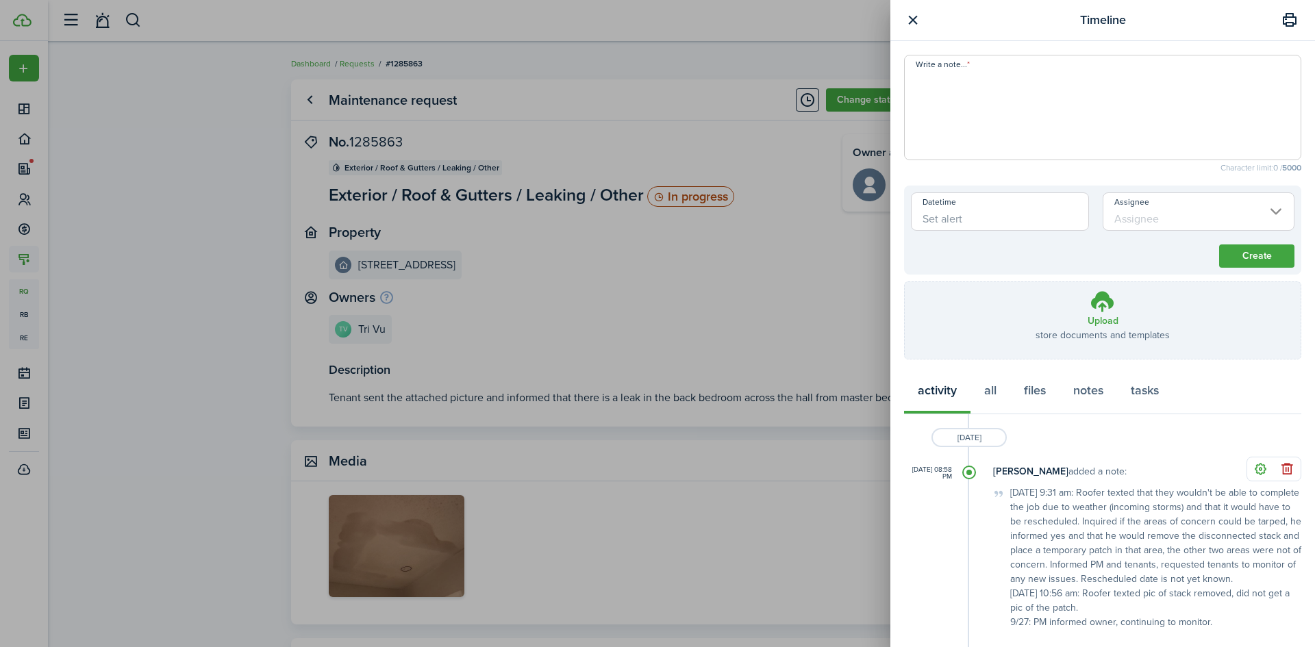
click at [910, 20] on button "button" at bounding box center [912, 20] width 17 height 17
